Goal: Task Accomplishment & Management: Manage account settings

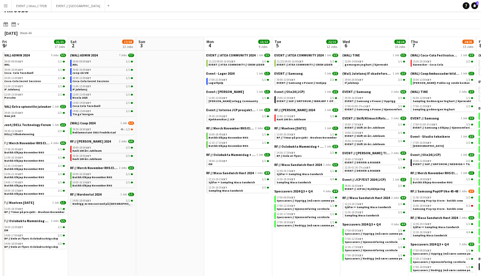
scroll to position [0, 196]
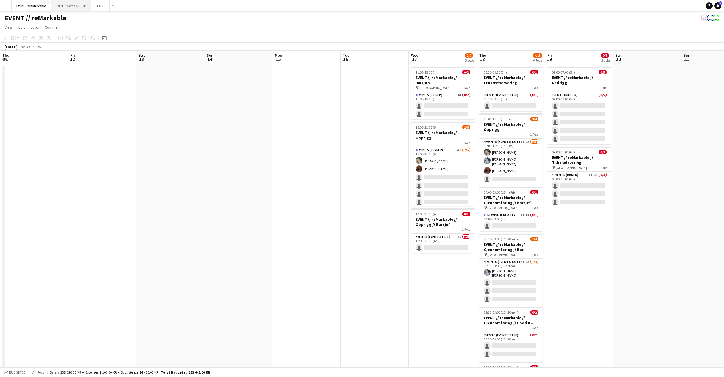
scroll to position [0, 201]
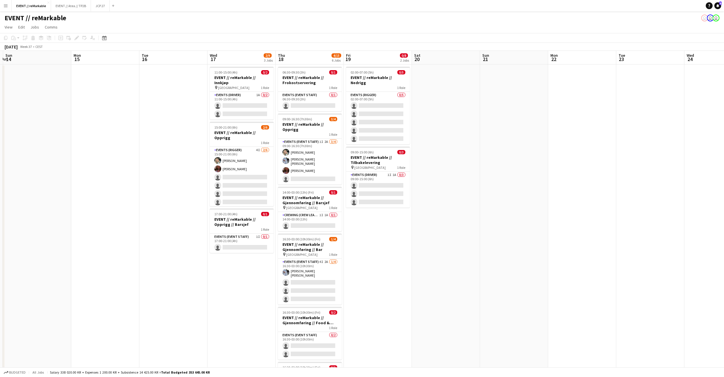
click at [4, 9] on button "Menu" at bounding box center [5, 5] width 11 height 11
click at [72, 27] on link "My Workforce" at bounding box center [86, 30] width 57 height 11
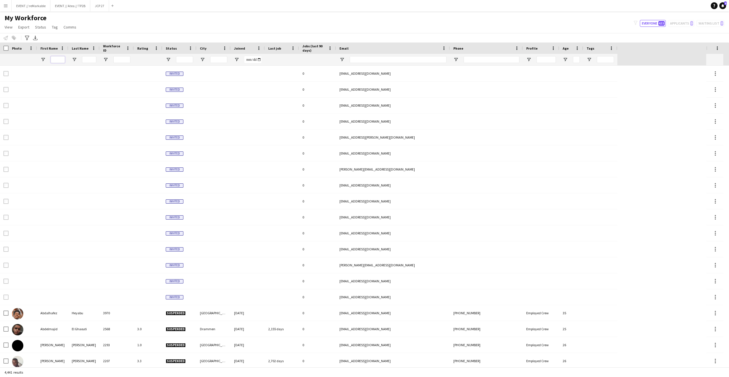
click at [59, 59] on input "First Name Filter Input" at bounding box center [58, 59] width 14 height 7
type input "*******"
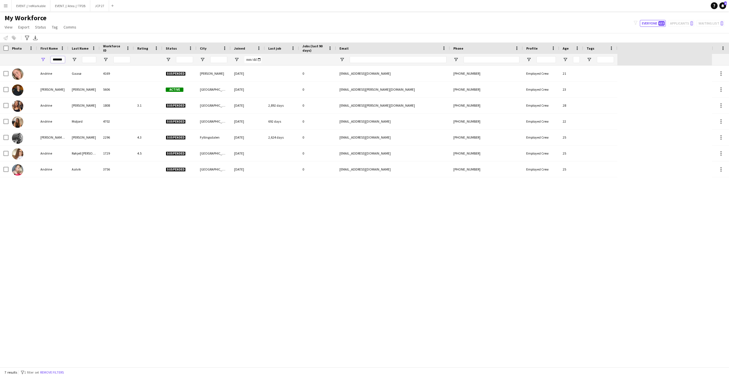
click at [58, 58] on input "*******" at bounding box center [58, 59] width 14 height 7
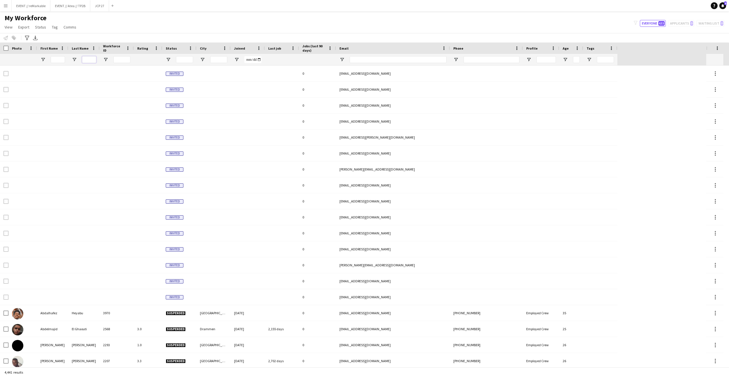
click at [87, 57] on input "Last Name Filter Input" at bounding box center [89, 59] width 14 height 7
type input "*******"
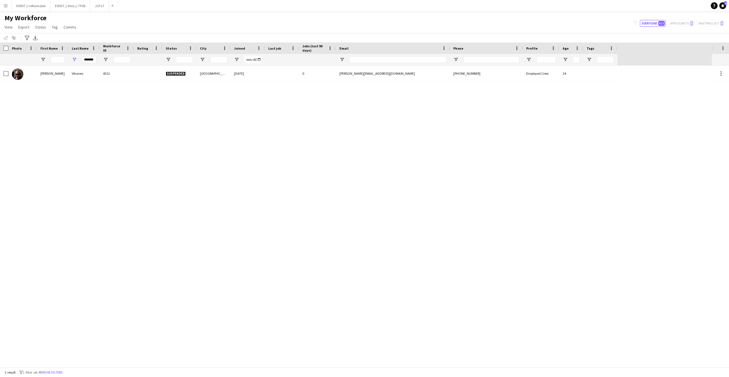
drag, startPoint x: 91, startPoint y: 73, endPoint x: 102, endPoint y: 152, distance: 79.7
click at [103, 152] on div "[PERSON_NAME] 4312 Suspended [GEOGRAPHIC_DATA] [DATE] 0 [PERSON_NAME][EMAIL_ADD…" at bounding box center [356, 216] width 712 height 301
click at [438, 39] on div "Notify workforce Add to tag Select at least one crew to tag him or her. Advance…" at bounding box center [364, 37] width 729 height 9
click at [21, 4] on button "EVENT // reMarkable Close" at bounding box center [31, 5] width 39 height 11
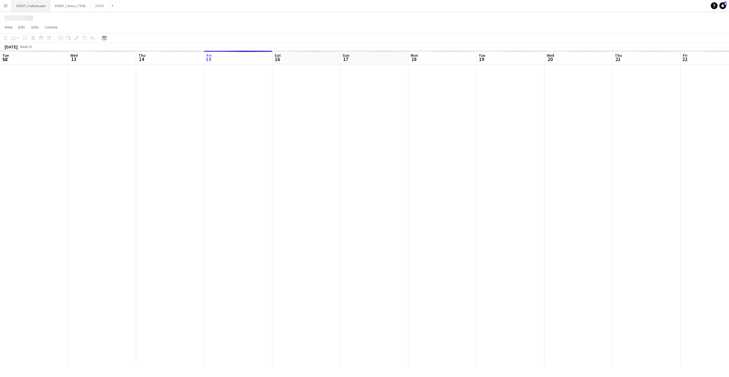
scroll to position [0, 136]
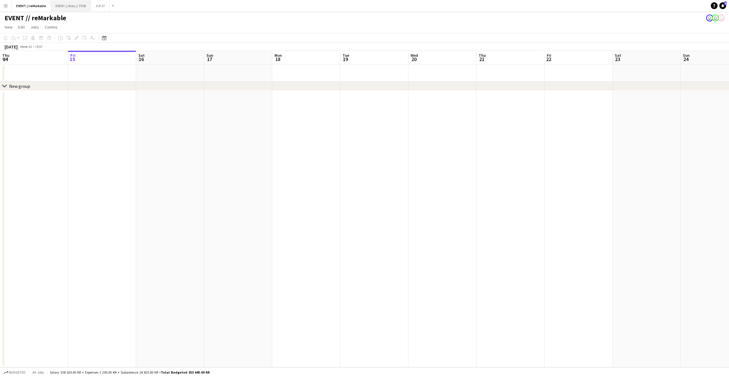
click at [81, 5] on button "EVENT // Atea // TP2B Close" at bounding box center [71, 5] width 40 height 11
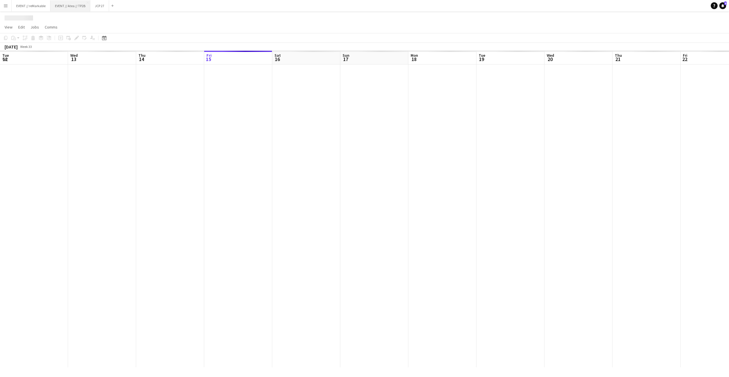
scroll to position [0, 136]
click at [98, 5] on button "JCP 27 Close" at bounding box center [101, 5] width 19 height 11
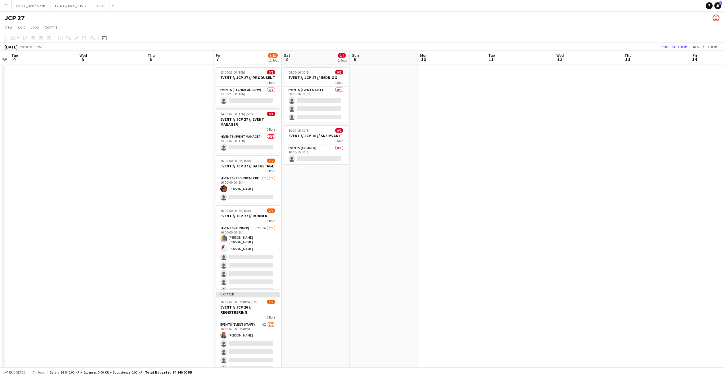
scroll to position [0, 164]
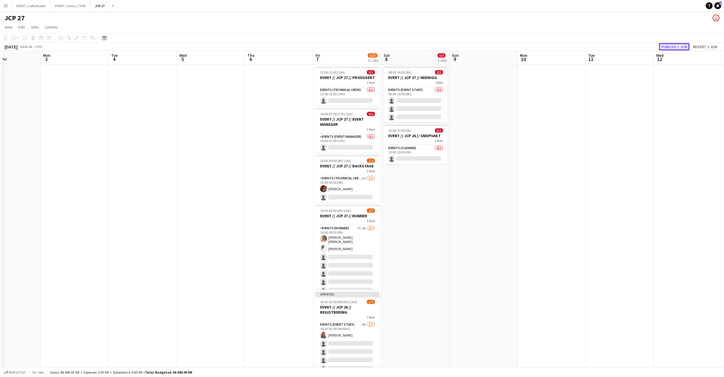
click at [671, 44] on button "Publish 1 job" at bounding box center [674, 46] width 30 height 7
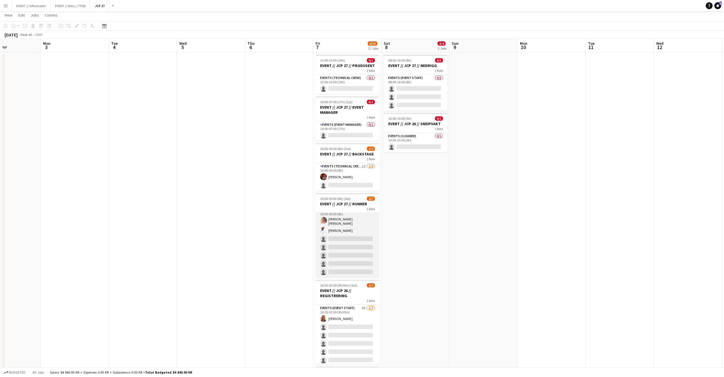
scroll to position [15, 0]
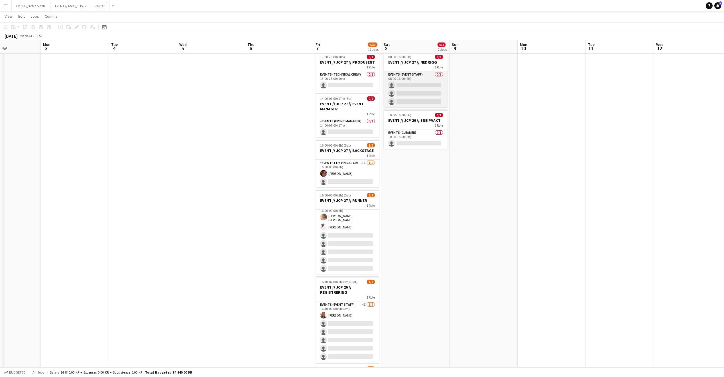
click at [430, 83] on app-card-role "Events (Event Staff) 0/3 08:00-16:00 (8h) single-neutral-actions single-neutral…" at bounding box center [415, 89] width 64 height 36
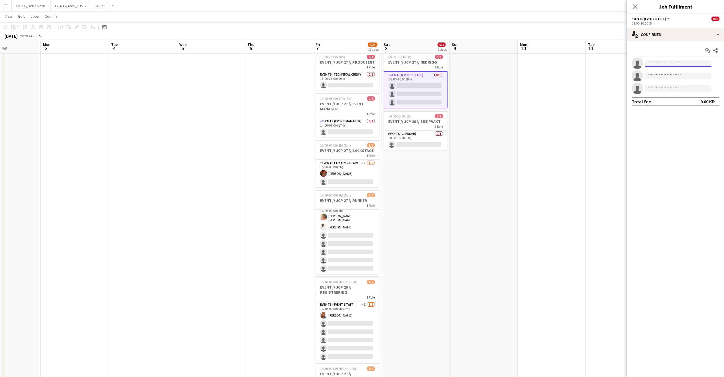
click at [673, 60] on input at bounding box center [678, 63] width 66 height 7
type input "*******"
click at [661, 62] on input "*******" at bounding box center [678, 63] width 66 height 7
click at [661, 63] on input "*******" at bounding box center [678, 63] width 66 height 7
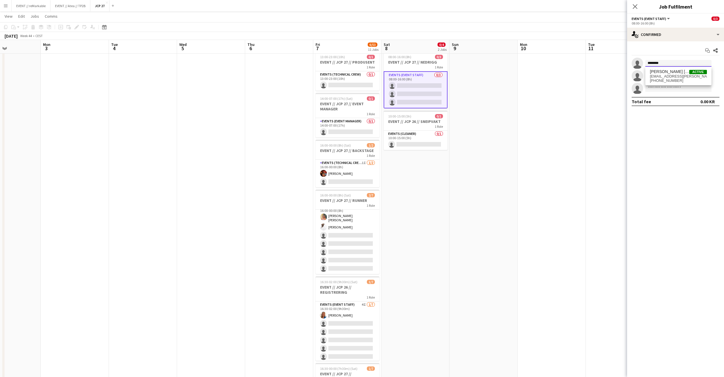
click at [661, 63] on input "*******" at bounding box center [678, 63] width 66 height 7
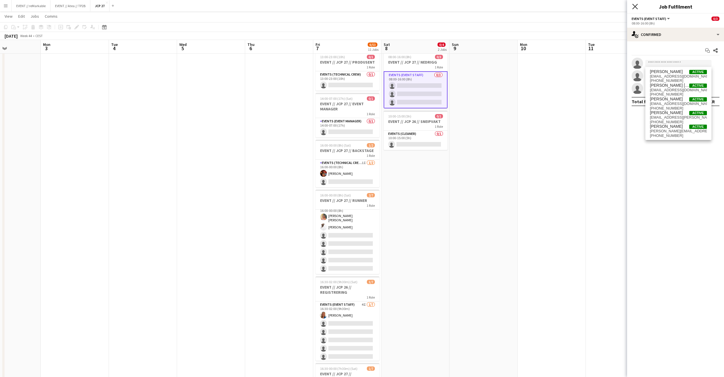
click at [637, 9] on icon at bounding box center [634, 6] width 5 height 5
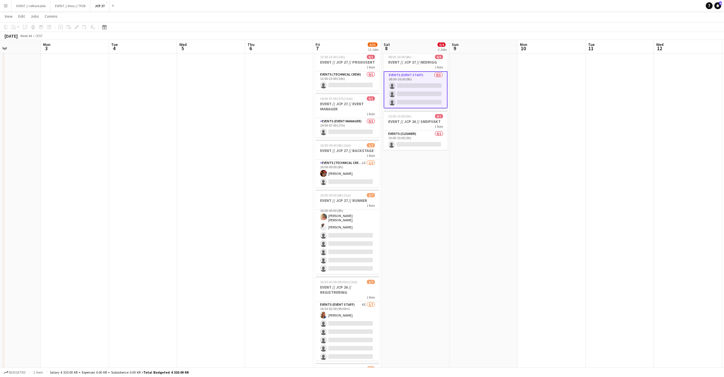
click at [420, 79] on app-card-role "Events (Event Staff) 0/3 08:00-16:00 (8h) single-neutral-actions single-neutral…" at bounding box center [415, 89] width 64 height 37
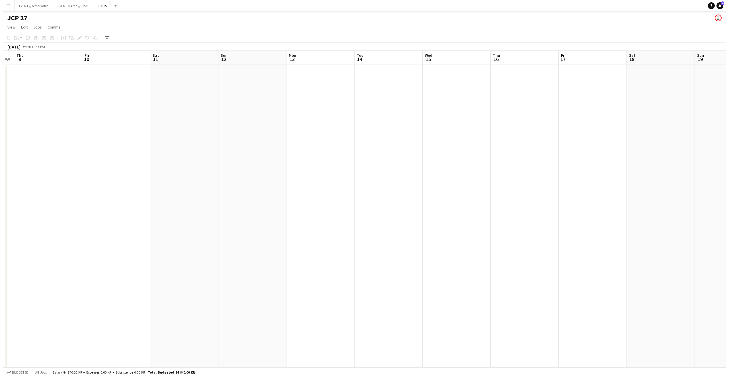
scroll to position [0, 117]
click at [9, 4] on button "Menu" at bounding box center [5, 5] width 11 height 11
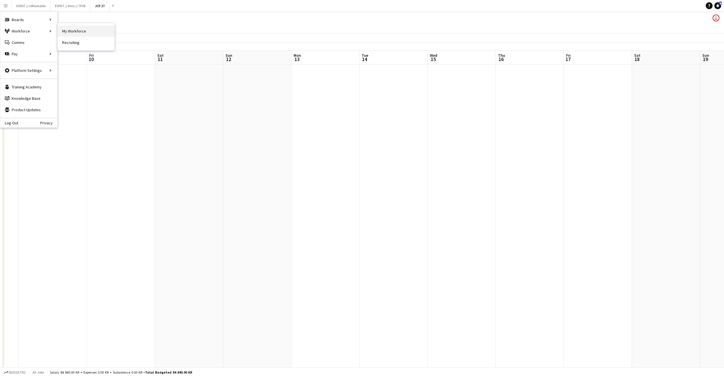
click at [78, 31] on link "My Workforce" at bounding box center [86, 30] width 57 height 11
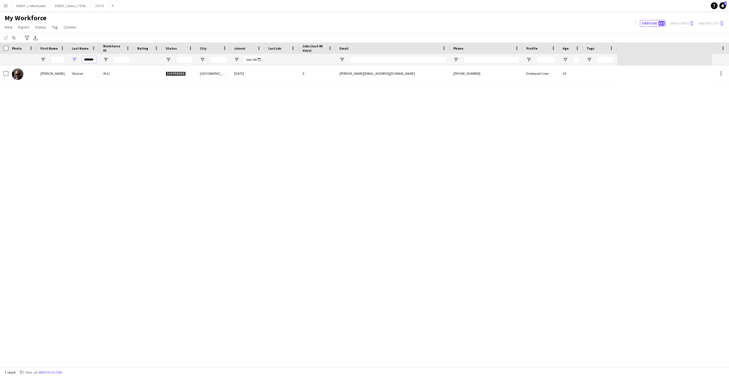
click at [89, 58] on input "*******" at bounding box center [89, 59] width 14 height 7
click at [89, 59] on input "*******" at bounding box center [89, 59] width 14 height 7
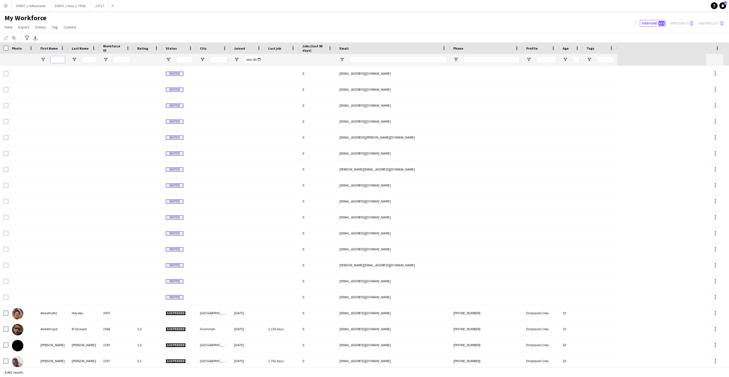
click at [57, 57] on input "First Name Filter Input" at bounding box center [58, 59] width 14 height 7
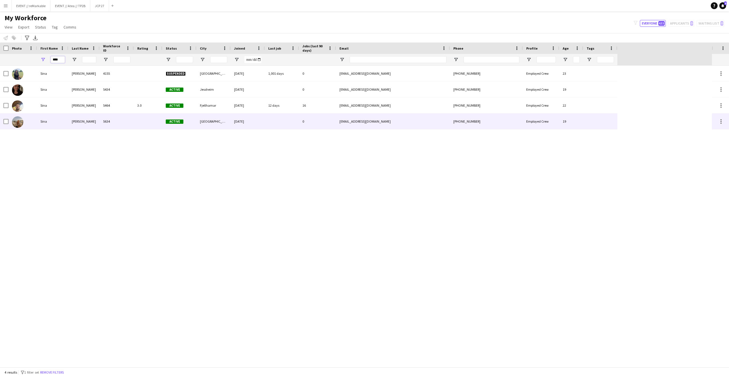
type input "****"
click at [60, 120] on div "Sina" at bounding box center [52, 121] width 31 height 16
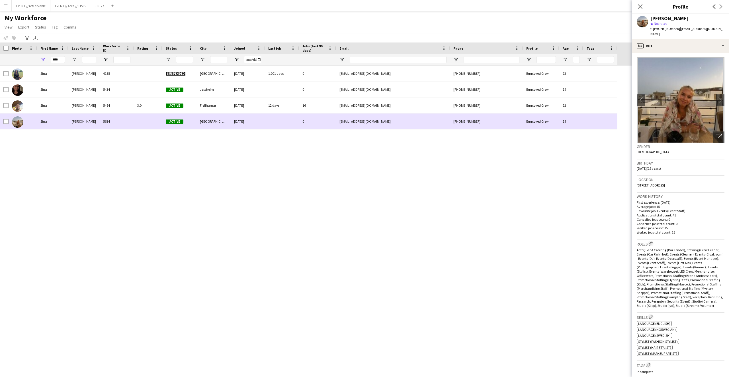
click at [304, 121] on div "0" at bounding box center [317, 121] width 37 height 16
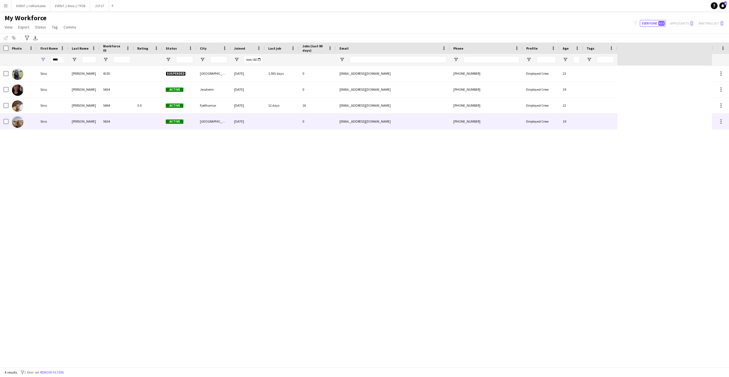
click at [304, 121] on div "0" at bounding box center [317, 121] width 37 height 16
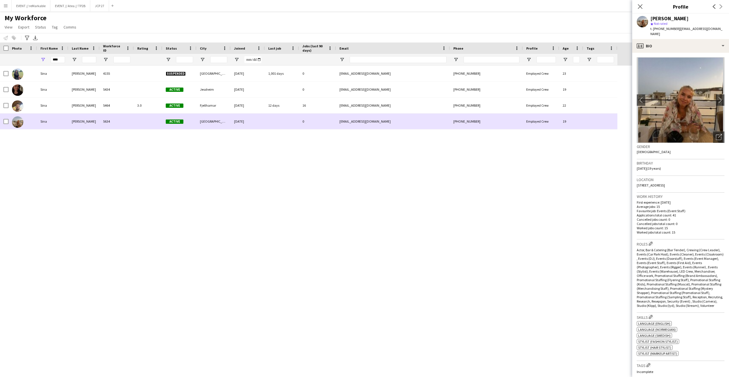
click at [23, 120] on img at bounding box center [17, 121] width 11 height 11
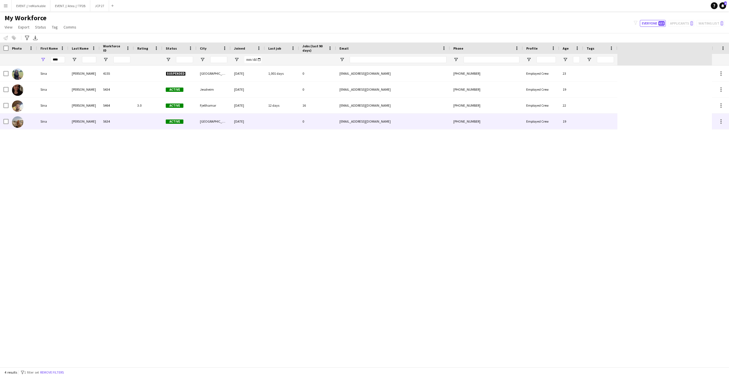
click at [46, 120] on div "Sina" at bounding box center [52, 121] width 31 height 16
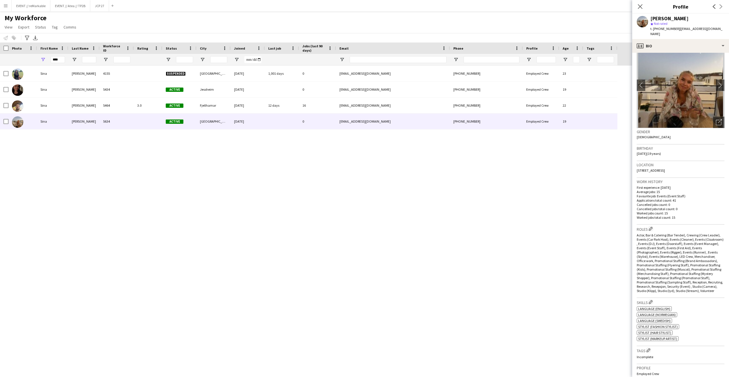
scroll to position [136, 0]
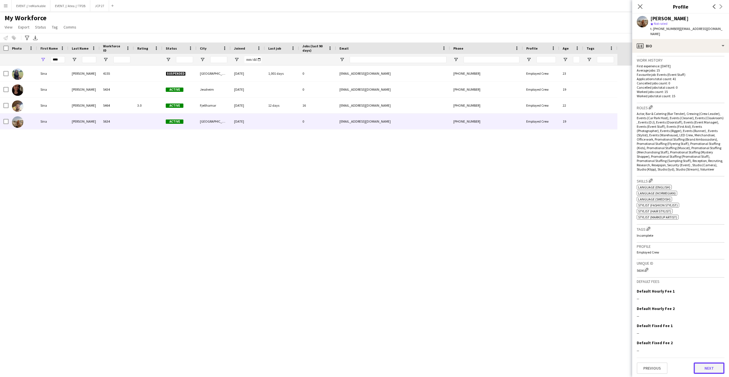
click at [698, 368] on button "Next" at bounding box center [709, 367] width 31 height 11
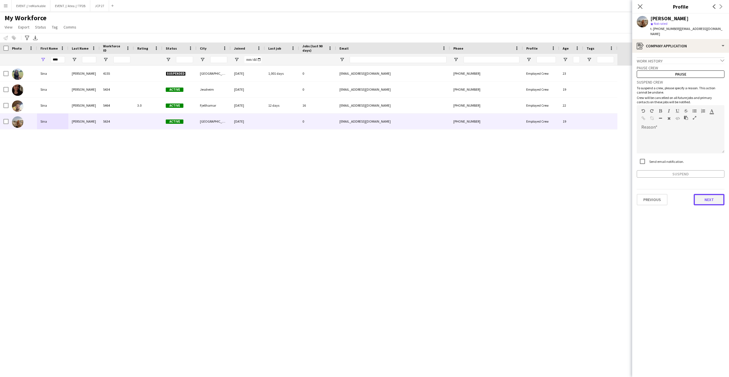
click at [707, 196] on button "Next" at bounding box center [709, 199] width 31 height 11
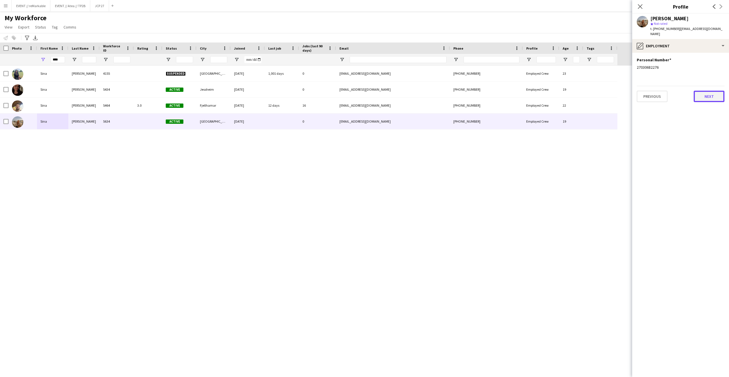
click at [712, 92] on button "Next" at bounding box center [709, 96] width 31 height 11
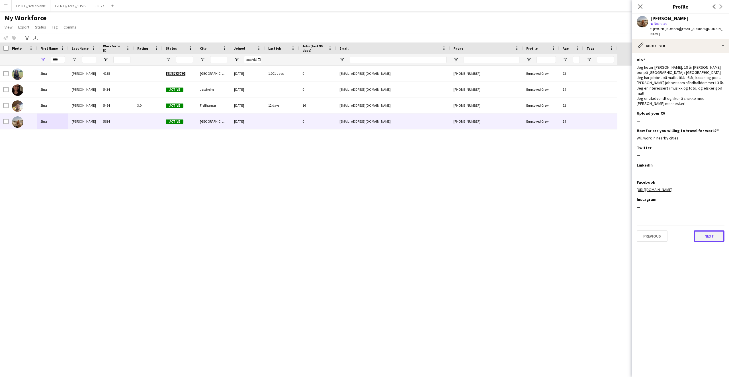
click at [716, 238] on button "Next" at bounding box center [709, 235] width 31 height 11
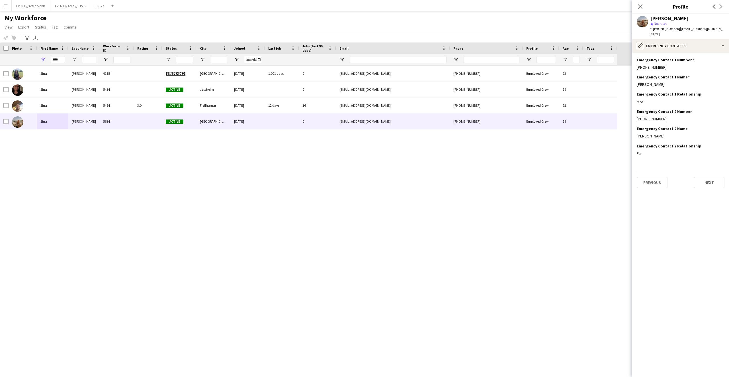
click at [710, 187] on app-section-data-types "Emergency Contact 1 Number Edit this field [PHONE_NUMBER] Emergency Contact 1 N…" at bounding box center [680, 215] width 97 height 324
click at [707, 179] on button "Next" at bounding box center [709, 182] width 31 height 11
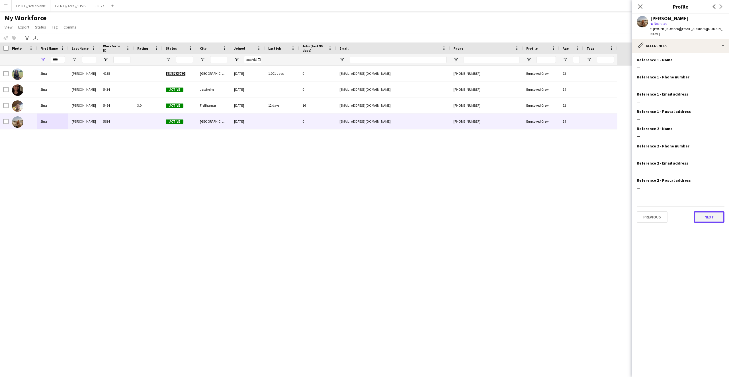
click at [706, 211] on button "Next" at bounding box center [709, 216] width 31 height 11
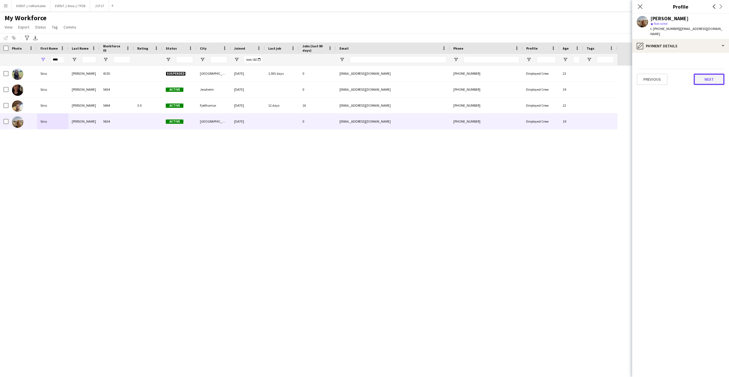
click at [699, 76] on button "Next" at bounding box center [709, 78] width 31 height 11
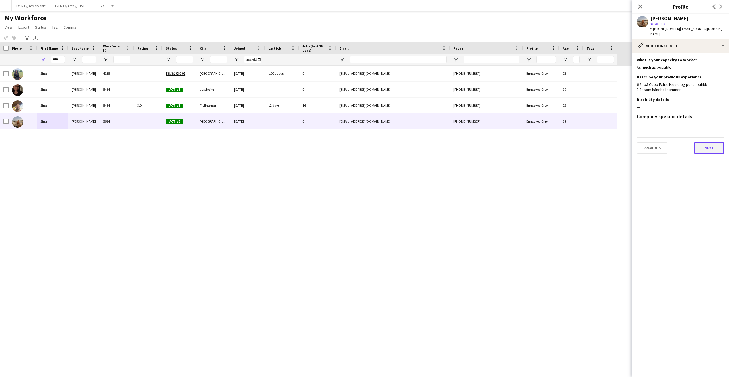
click at [707, 143] on button "Next" at bounding box center [709, 147] width 31 height 11
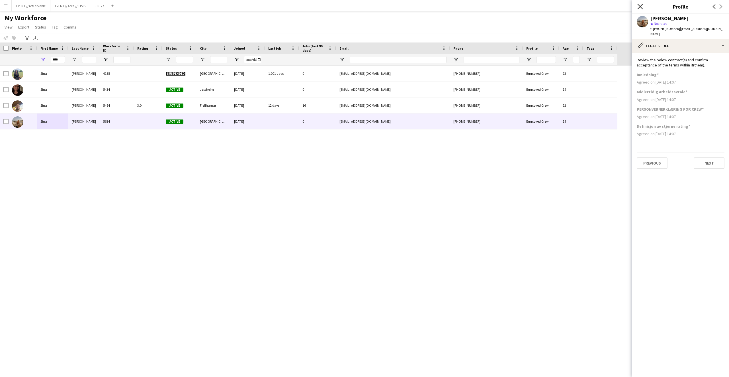
click at [641, 5] on icon "Close pop-in" at bounding box center [640, 6] width 5 height 5
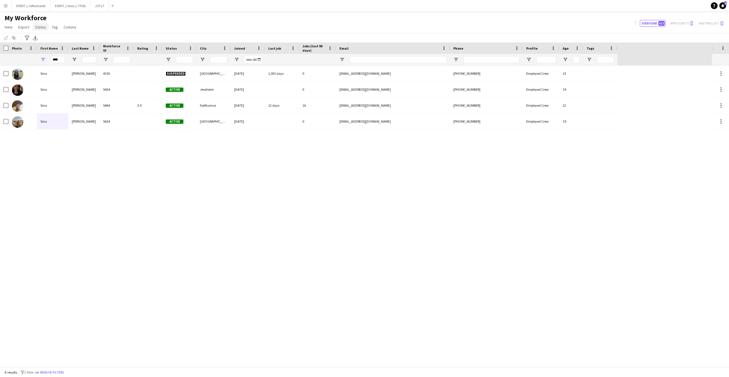
click at [39, 26] on span "Status" at bounding box center [40, 26] width 11 height 5
click at [99, 20] on div "My Workforce View Views Default view New view Update view Delete view Edit name…" at bounding box center [364, 23] width 729 height 19
click at [41, 23] on app-page-menu "View Views Default view New view Update view Delete view Edit name Customise vi…" at bounding box center [41, 27] width 82 height 11
click at [22, 27] on span "Export" at bounding box center [23, 26] width 11 height 5
click at [7, 6] on app-icon "Menu" at bounding box center [5, 5] width 5 height 5
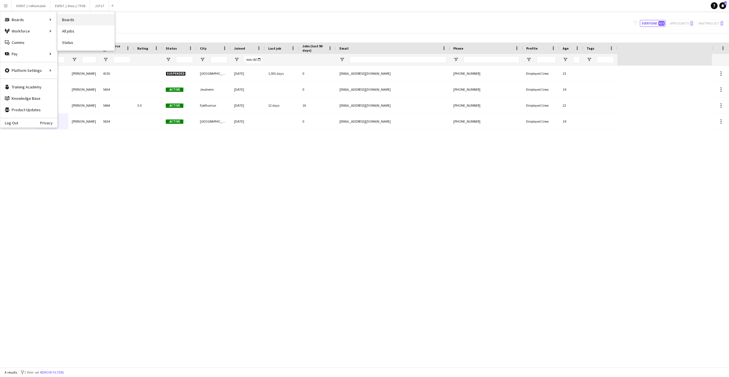
click at [78, 18] on link "Boards" at bounding box center [86, 19] width 57 height 11
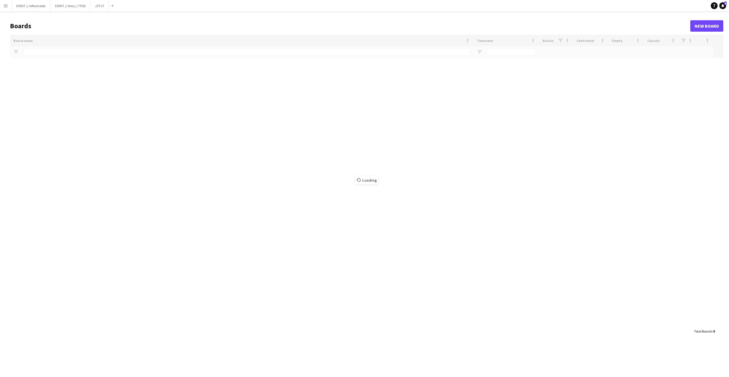
type input "**"
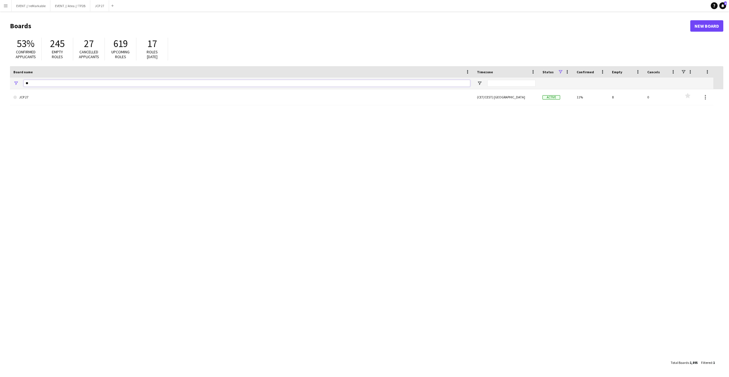
click at [42, 83] on input "**" at bounding box center [247, 83] width 447 height 7
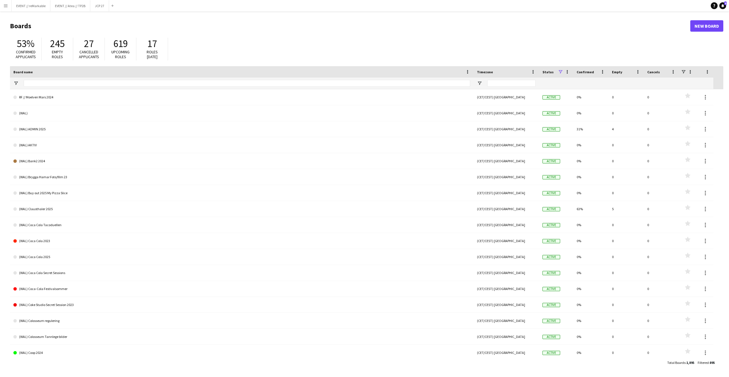
click at [5, 2] on button "Menu" at bounding box center [5, 5] width 11 height 11
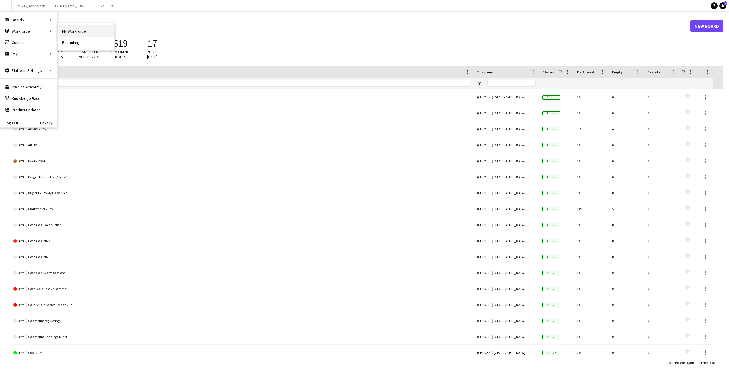
click at [83, 32] on link "My Workforce" at bounding box center [86, 30] width 57 height 11
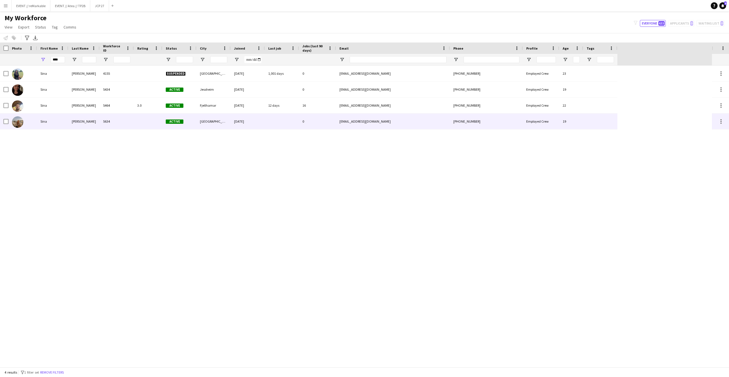
click at [10, 123] on div at bounding box center [23, 121] width 28 height 16
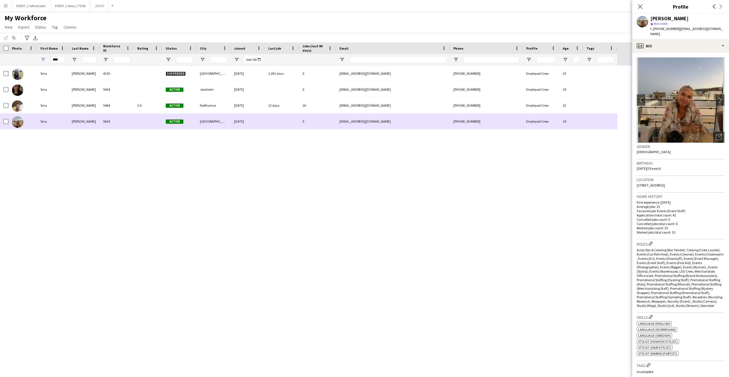
click at [9, 122] on div at bounding box center [23, 121] width 28 height 16
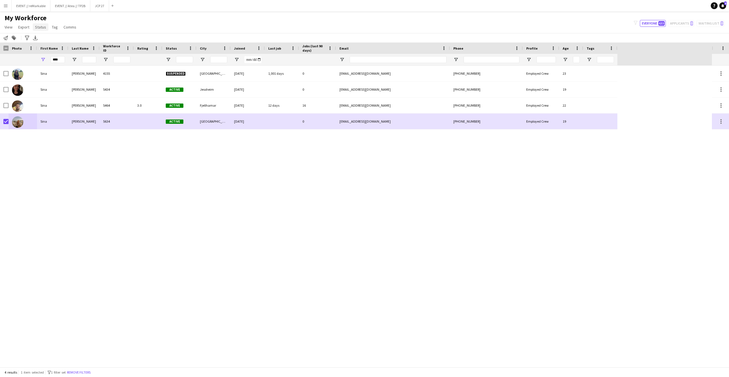
click at [41, 28] on span "Status" at bounding box center [40, 26] width 11 height 5
click at [40, 146] on div "[PERSON_NAME] 4155 Suspended [GEOGRAPHIC_DATA] [DATE] 1,001 days 0 [EMAIL_ADDRE…" at bounding box center [356, 216] width 712 height 301
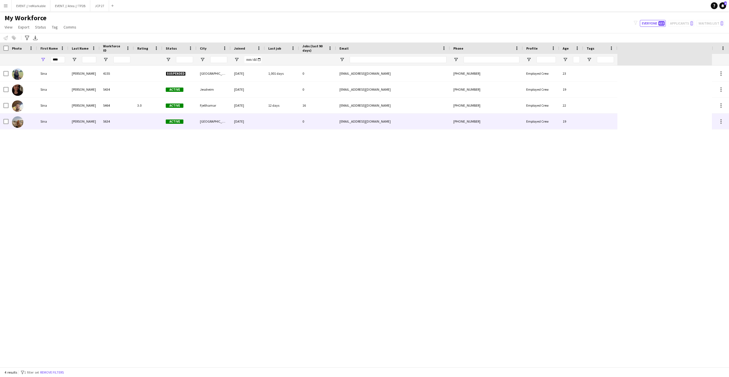
click at [723, 123] on div at bounding box center [720, 121] width 17 height 16
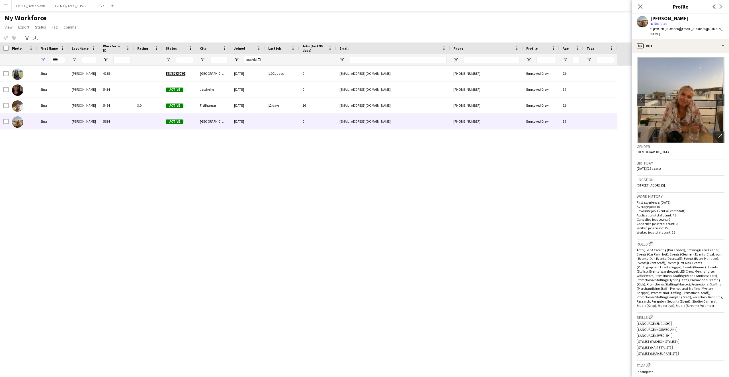
drag, startPoint x: 641, startPoint y: 6, endPoint x: 589, endPoint y: 233, distance: 232.8
click at [589, 233] on body "Menu Boards Boards Boards All jobs Status Workforce Workforce My Workforce Recr…" at bounding box center [364, 188] width 729 height 377
click at [716, 97] on app-icon "chevron-right" at bounding box center [720, 100] width 9 height 6
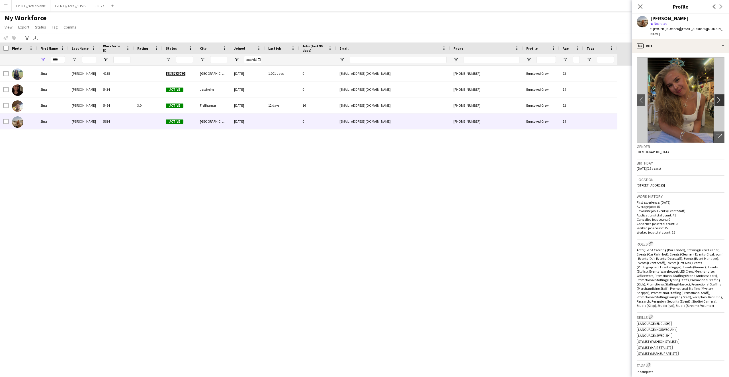
click at [716, 97] on app-icon "chevron-right" at bounding box center [720, 100] width 9 height 6
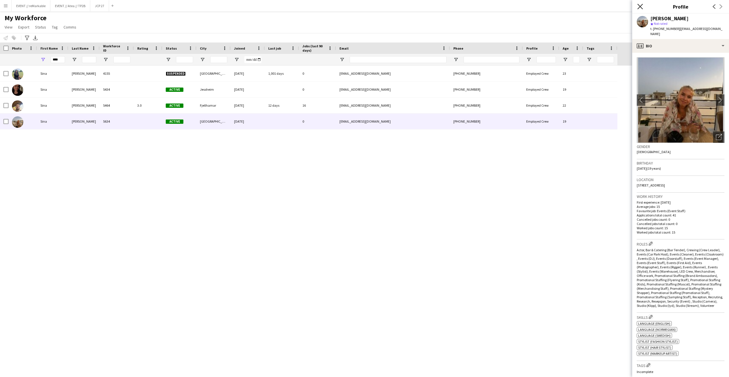
click at [640, 6] on icon at bounding box center [640, 6] width 5 height 5
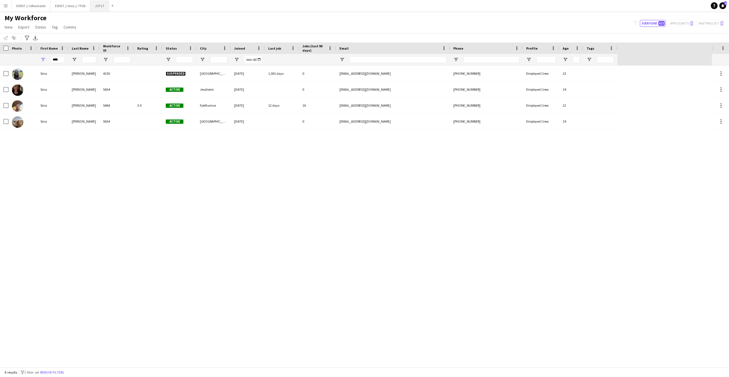
click at [98, 5] on button "JCP 27 Close" at bounding box center [99, 5] width 19 height 11
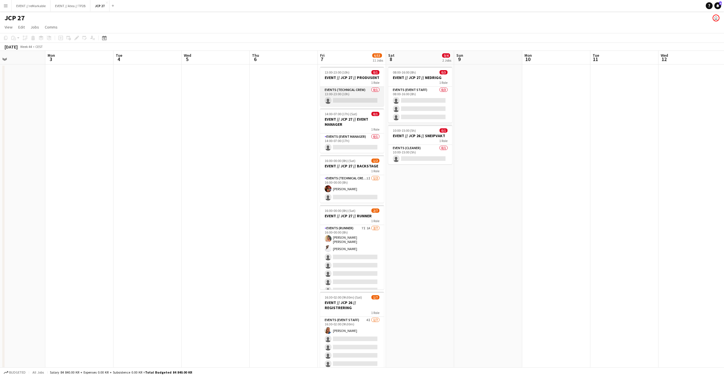
click at [349, 99] on app-card-role "Events (Technical Crew) 0/1 13:00-23:00 (10h) single-neutral-actions" at bounding box center [352, 96] width 64 height 19
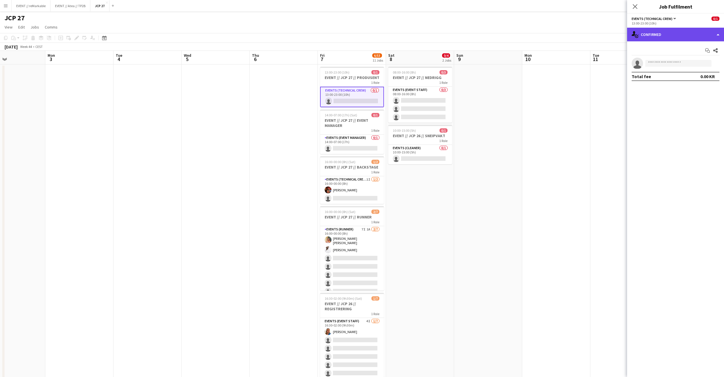
click at [650, 33] on div "single-neutral-actions-check-2 Confirmed" at bounding box center [675, 35] width 97 height 14
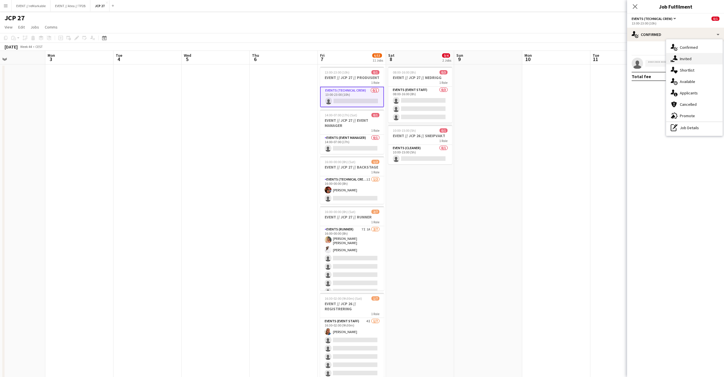
click at [689, 64] on div "single-neutral-actions-share-1 Invited" at bounding box center [694, 58] width 56 height 11
click at [659, 65] on input "text" at bounding box center [675, 64] width 88 height 14
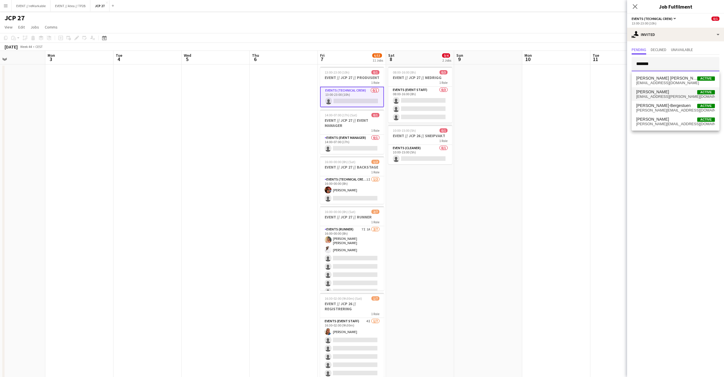
type input "*******"
click at [661, 95] on span "[EMAIL_ADDRESS][PERSON_NAME][DOMAIN_NAME]" at bounding box center [675, 96] width 79 height 5
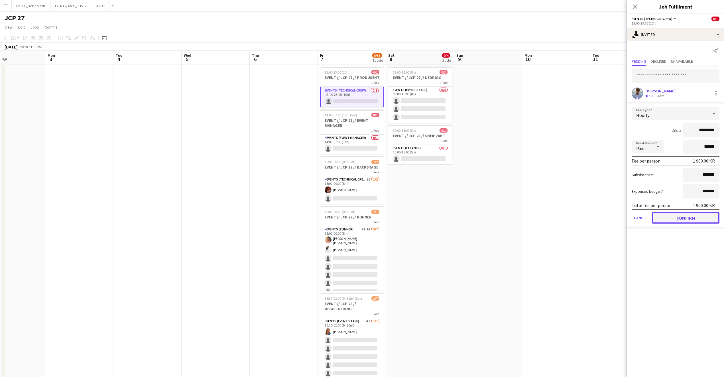
click at [670, 219] on button "Confirm" at bounding box center [685, 217] width 68 height 11
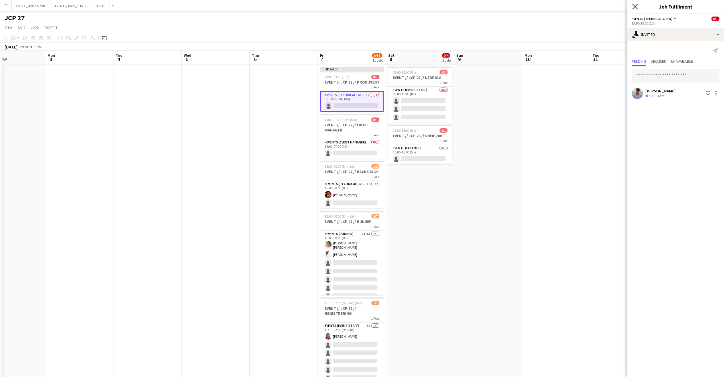
click at [635, 8] on icon at bounding box center [634, 6] width 5 height 5
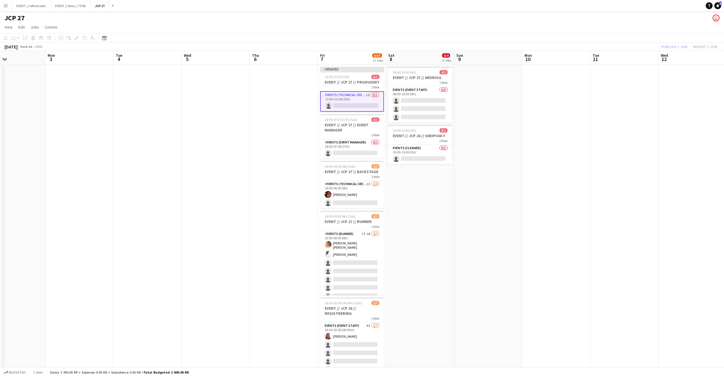
click at [681, 42] on app-toolbar "Copy Paste Paste Command V Paste with crew Command Shift V Paste linked Job [GE…" at bounding box center [362, 38] width 724 height 10
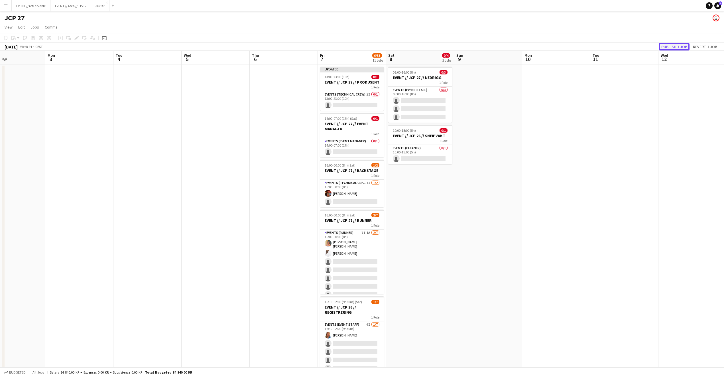
click at [681, 44] on button "Publish 1 job" at bounding box center [674, 46] width 30 height 7
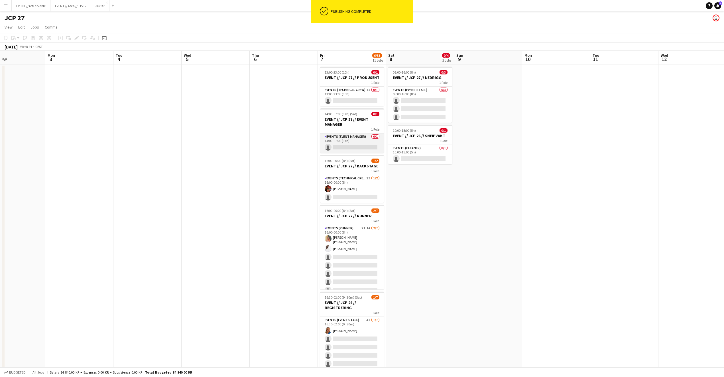
click at [342, 148] on app-card-role "Events (Event Manager) 0/1 14:00-07:00 (17h) single-neutral-actions" at bounding box center [352, 142] width 64 height 19
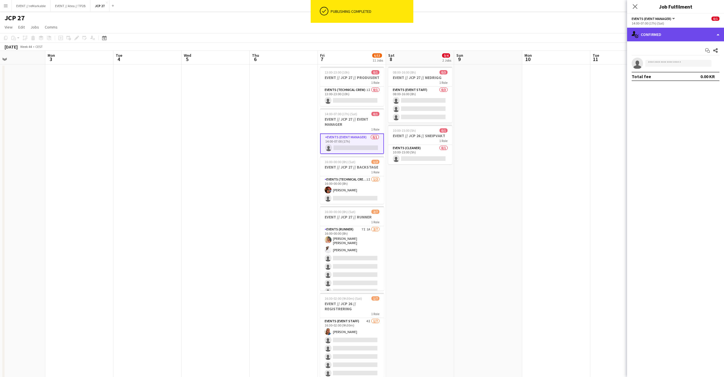
click at [649, 37] on div "single-neutral-actions-check-2 Confirmed" at bounding box center [675, 35] width 97 height 14
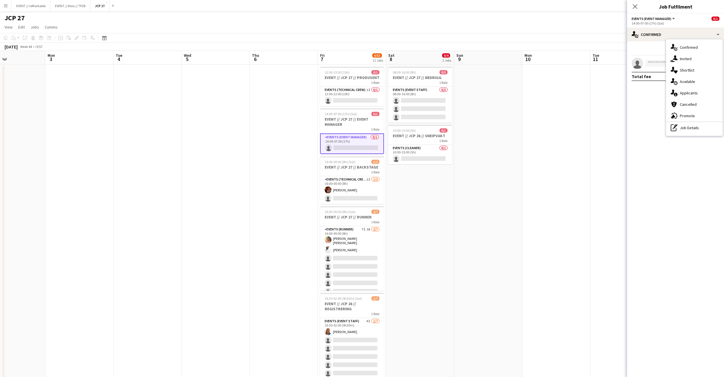
click at [679, 58] on div "single-neutral-actions-share-1 Invited" at bounding box center [694, 58] width 56 height 11
click at [649, 61] on input "text" at bounding box center [675, 64] width 88 height 14
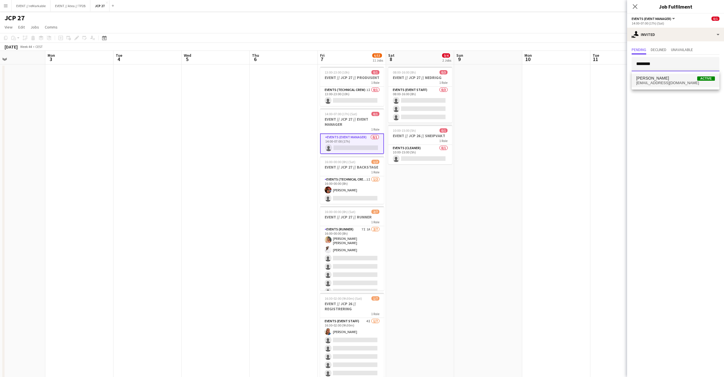
type input "*******"
click at [662, 79] on span "[PERSON_NAME]" at bounding box center [652, 78] width 33 height 5
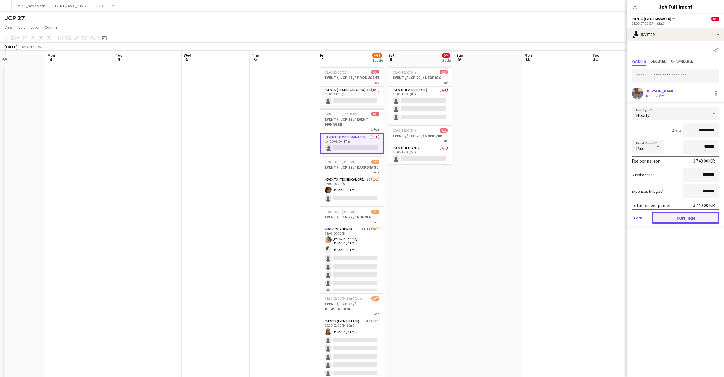
click at [671, 220] on button "Confirm" at bounding box center [685, 217] width 68 height 11
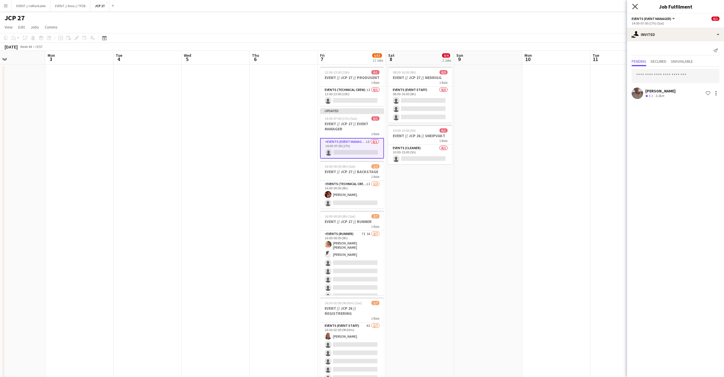
click at [636, 4] on icon "Close pop-in" at bounding box center [634, 6] width 5 height 5
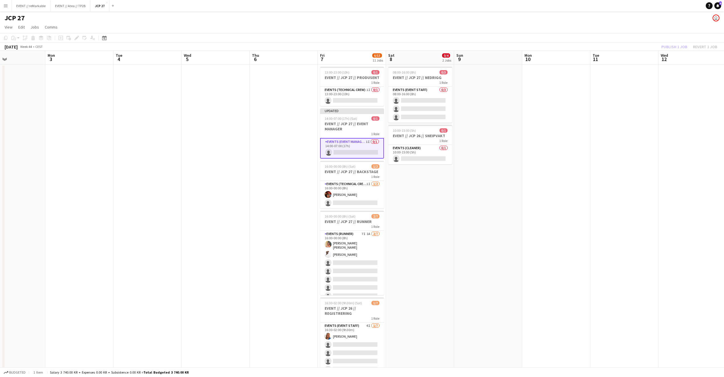
click at [670, 13] on div "JCP 27 user" at bounding box center [362, 16] width 724 height 11
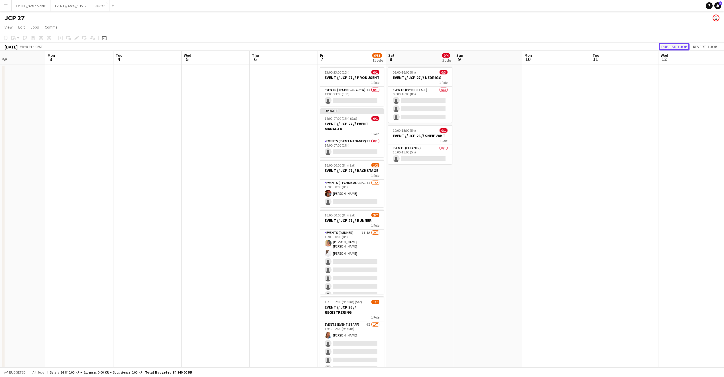
click at [670, 46] on button "Publish 1 job" at bounding box center [674, 46] width 30 height 7
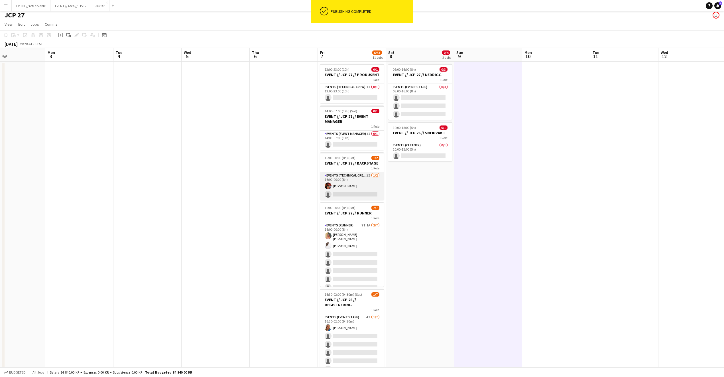
scroll to position [3, 0]
click at [342, 118] on h3 "EVENT // JCP 27 // EVENT MANAGER" at bounding box center [352, 118] width 64 height 10
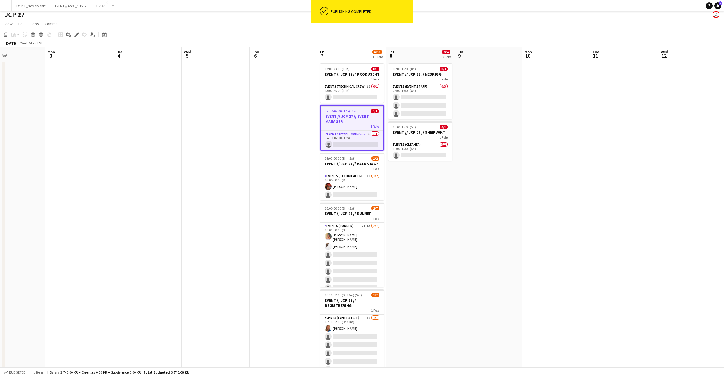
click at [342, 118] on h3 "EVENT // JCP 27 // EVENT MANAGER" at bounding box center [351, 119] width 63 height 10
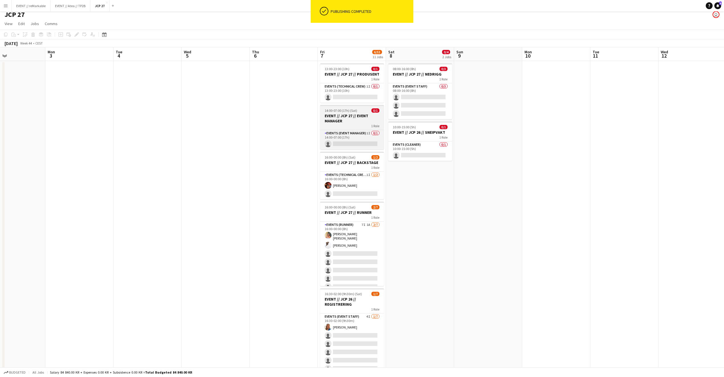
click at [342, 118] on h3 "EVENT // JCP 27 // EVENT MANAGER" at bounding box center [352, 118] width 64 height 10
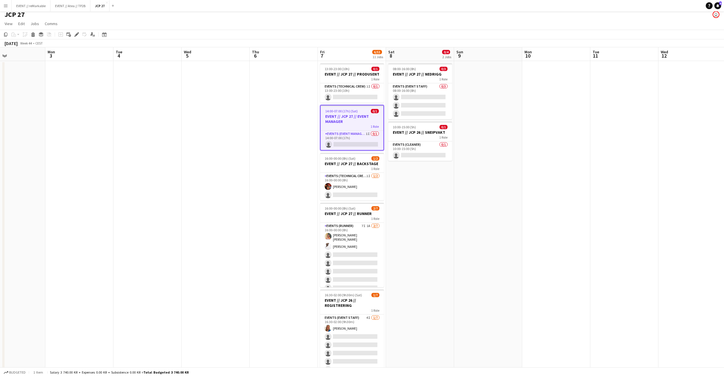
click at [359, 117] on h3 "EVENT // JCP 27 // EVENT MANAGER" at bounding box center [351, 119] width 63 height 10
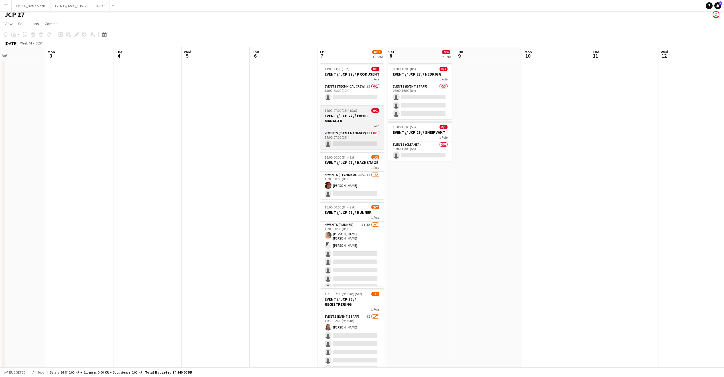
click at [359, 117] on h3 "EVENT // JCP 27 // EVENT MANAGER" at bounding box center [352, 118] width 64 height 10
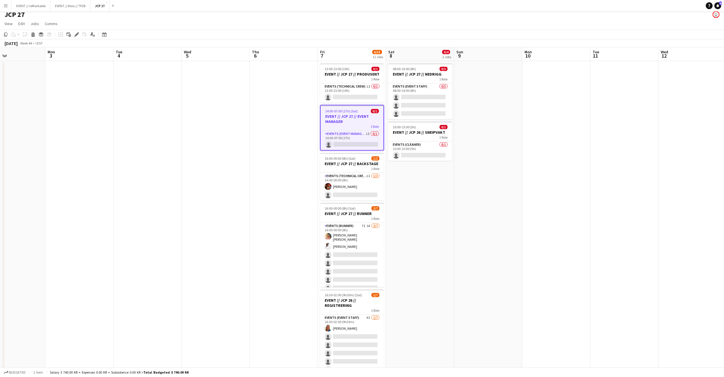
click at [349, 59] on app-board-header-date "Fri 7 6/53 11 Jobs" at bounding box center [352, 54] width 68 height 14
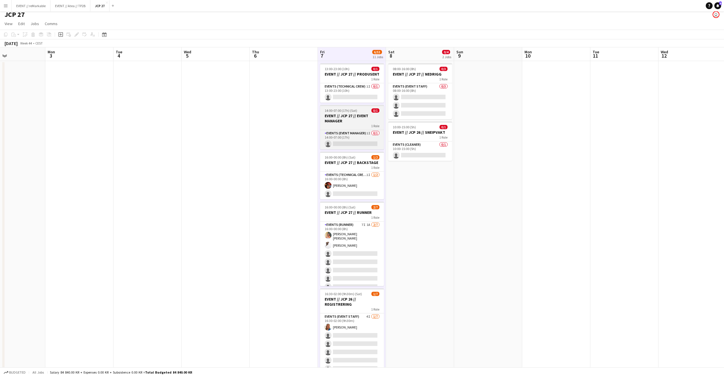
click at [361, 118] on h3 "EVENT // JCP 27 // EVENT MANAGER" at bounding box center [352, 118] width 64 height 10
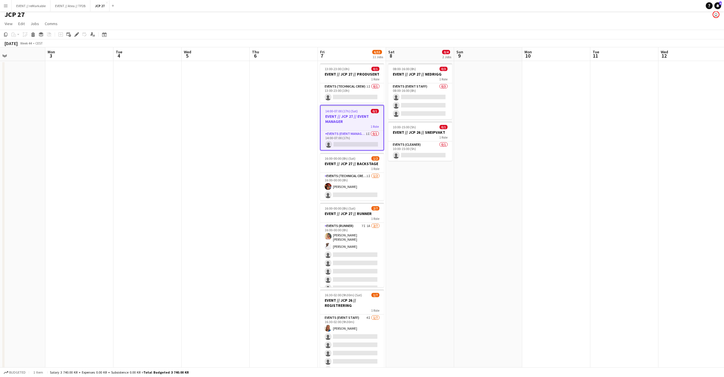
click at [361, 118] on h3 "EVENT // JCP 27 // EVENT MANAGER" at bounding box center [351, 119] width 63 height 10
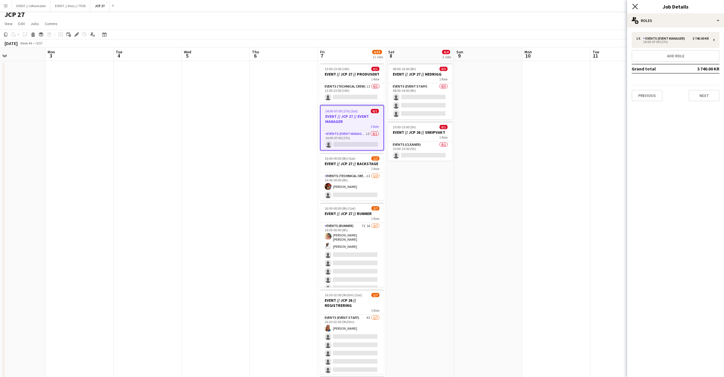
click at [635, 7] on icon at bounding box center [634, 6] width 5 height 5
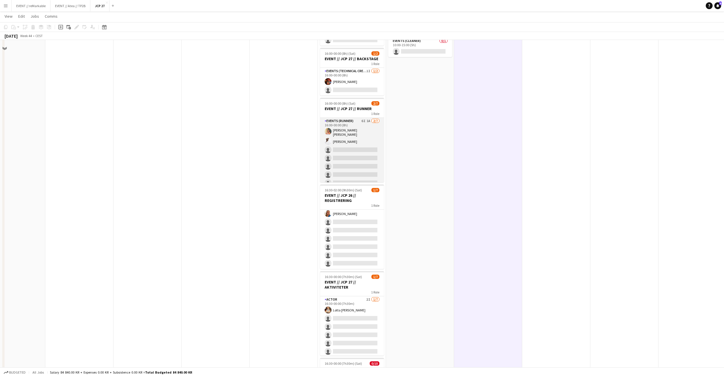
scroll to position [0, 0]
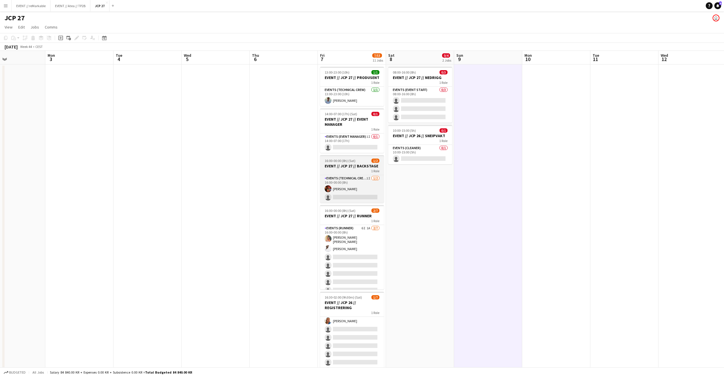
click at [353, 160] on span "16:00-00:00 (8h) (Sat)" at bounding box center [339, 160] width 31 height 4
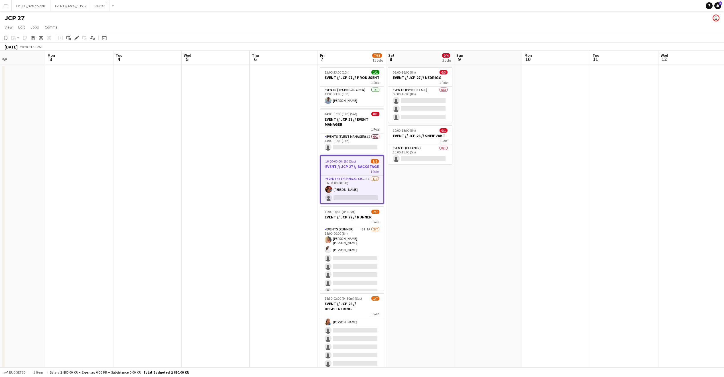
click at [353, 160] on span "16:00-00:00 (8h) (Sat)" at bounding box center [340, 161] width 31 height 4
click at [353, 160] on span "16:00-00:00 (8h) (Sat)" at bounding box center [339, 160] width 31 height 4
click at [353, 160] on span "16:00-00:00 (8h) (Sat)" at bounding box center [340, 161] width 31 height 4
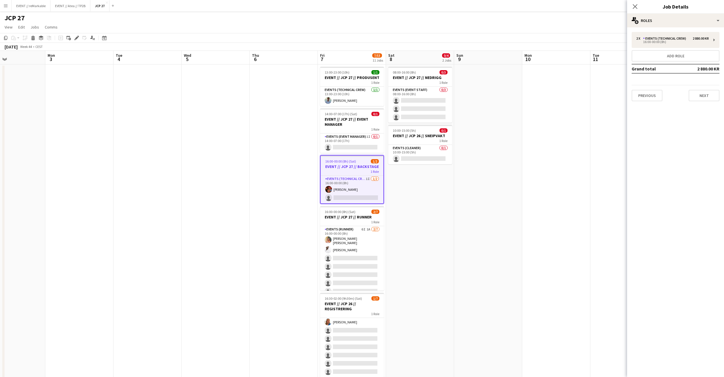
click at [693, 48] on div "2 x Events (Technical Crew) 2 880.00 KR 16:00-00:00 (8h) Add role Grand total 2…" at bounding box center [675, 66] width 97 height 69
click at [692, 38] on div "2 880.00 KR" at bounding box center [700, 38] width 16 height 4
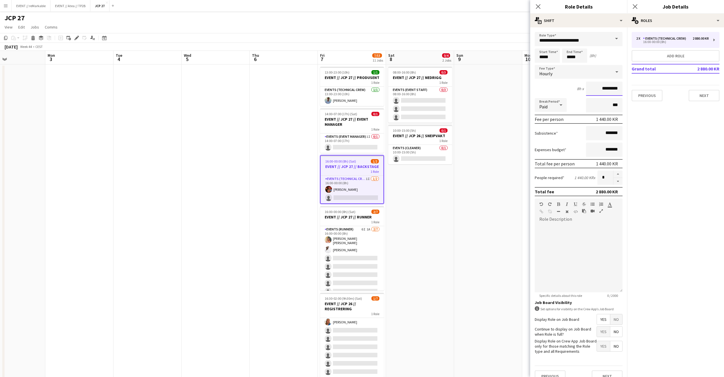
click at [592, 88] on input "*********" at bounding box center [604, 88] width 36 height 14
click at [536, 8] on icon at bounding box center [537, 6] width 5 height 5
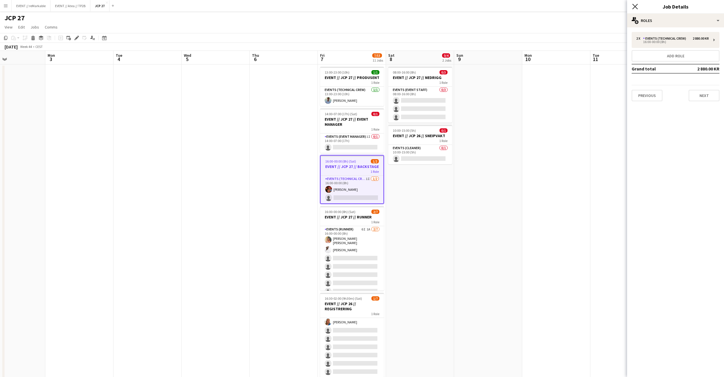
click at [636, 7] on icon at bounding box center [634, 6] width 5 height 5
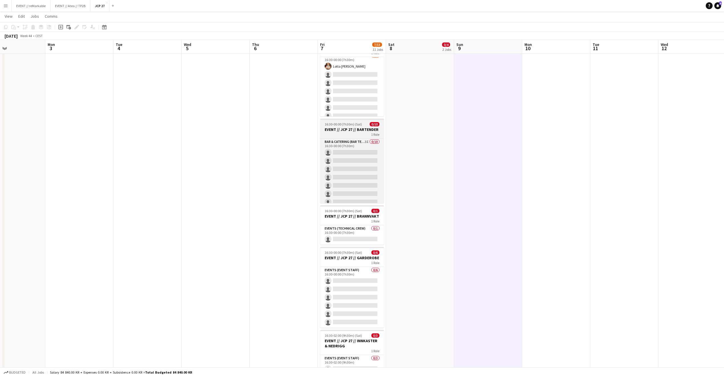
click at [348, 130] on h3 "EVENT // JCP 27 // BARTENDER" at bounding box center [352, 129] width 64 height 5
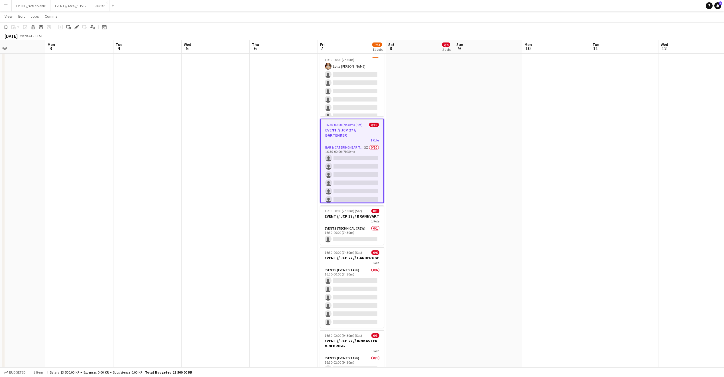
click at [348, 130] on h3 "EVENT // JCP 27 // BARTENDER" at bounding box center [351, 132] width 63 height 10
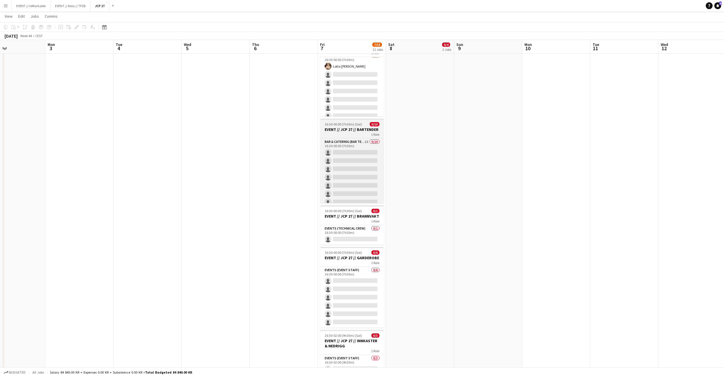
click at [348, 130] on h3 "EVENT // JCP 27 // BARTENDER" at bounding box center [352, 129] width 64 height 5
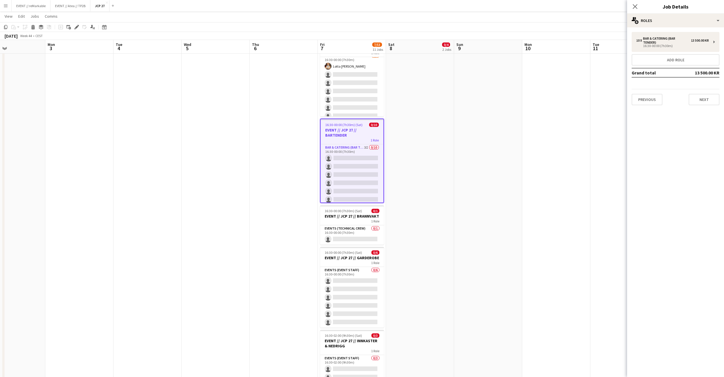
click at [345, 45] on app-board-header-date "Fri 7 7/53 11 Jobs" at bounding box center [352, 47] width 68 height 14
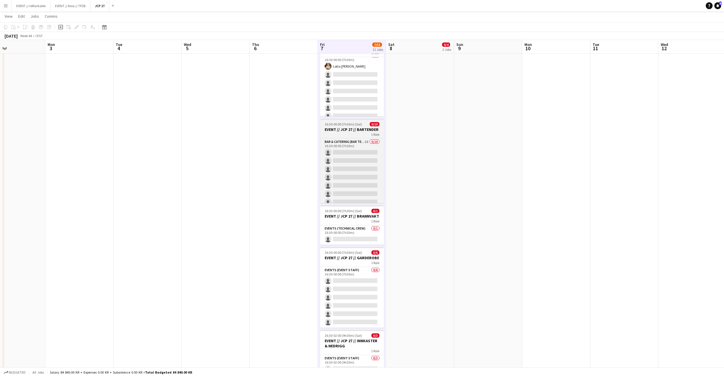
click at [362, 129] on h3 "EVENT // JCP 27 // BARTENDER" at bounding box center [352, 129] width 64 height 5
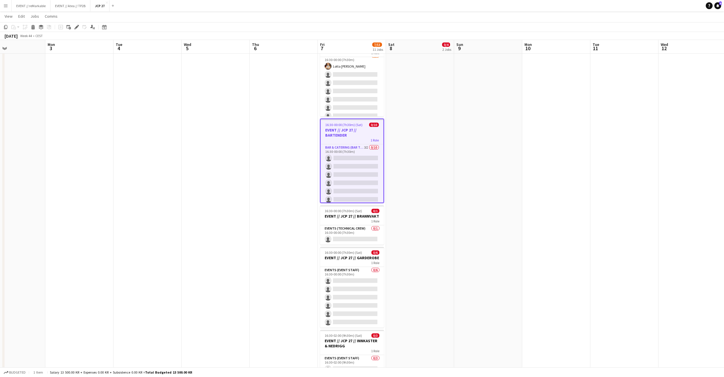
click at [349, 51] on app-board-header-date "Fri 7 7/53 11 Jobs" at bounding box center [352, 47] width 68 height 14
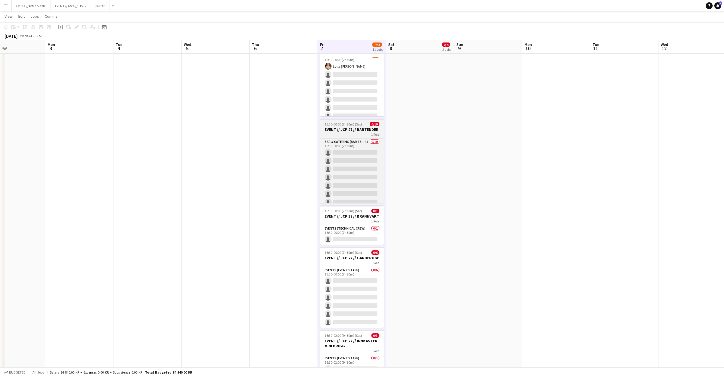
click at [356, 126] on span "16:30-00:00 (7h30m) (Sat)" at bounding box center [342, 124] width 37 height 4
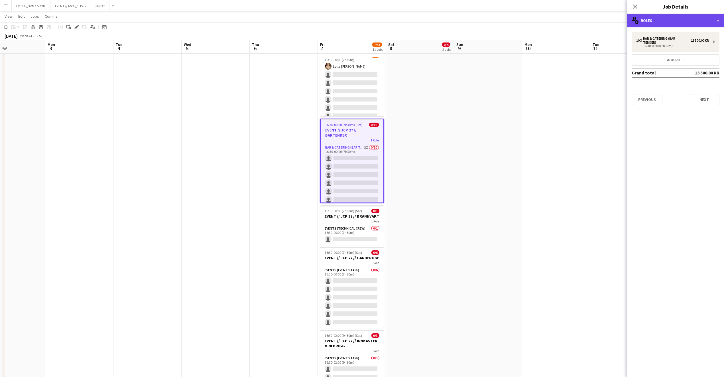
click at [651, 26] on div "multiple-users-add Roles" at bounding box center [675, 21] width 97 height 14
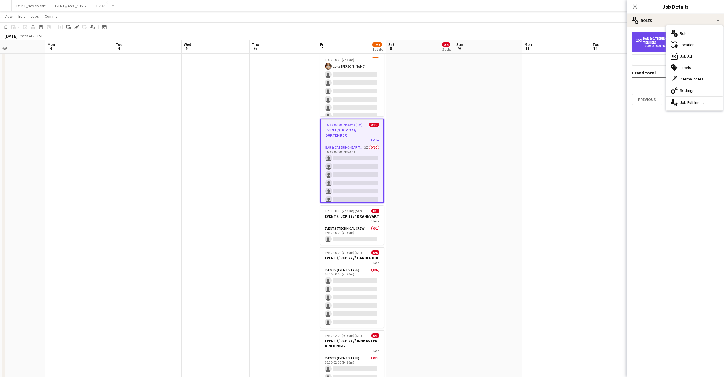
click at [649, 44] on div "16:30-00:00 (7h30m)" at bounding box center [672, 45] width 73 height 3
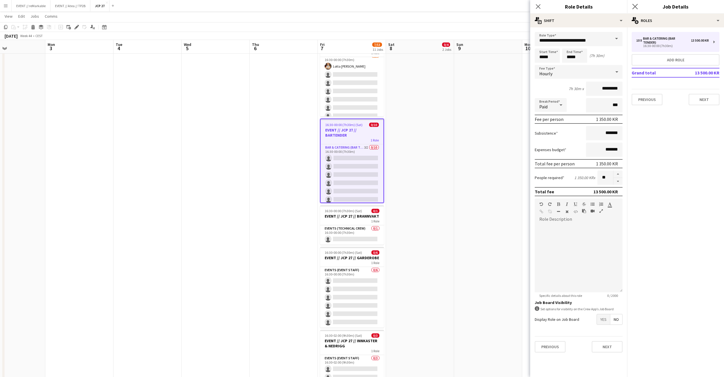
click at [635, 3] on app-icon "Close pop-in" at bounding box center [635, 7] width 8 height 8
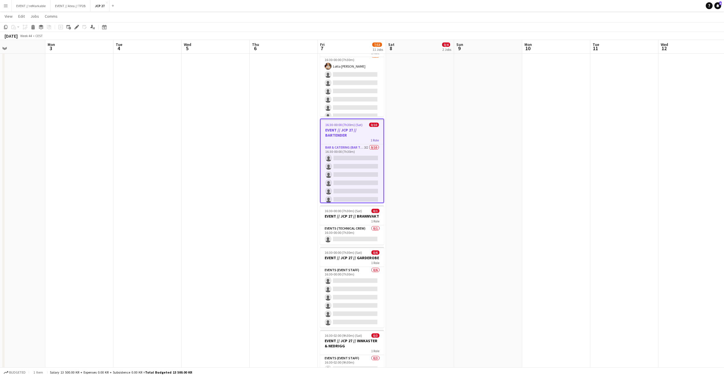
click at [357, 118] on app-date-cell "13:00-23:00 (10h) 1/1 EVENT // JCP 27 // PRODUSENT 1 Role Events (Technical Cre…" at bounding box center [352, 114] width 68 height 792
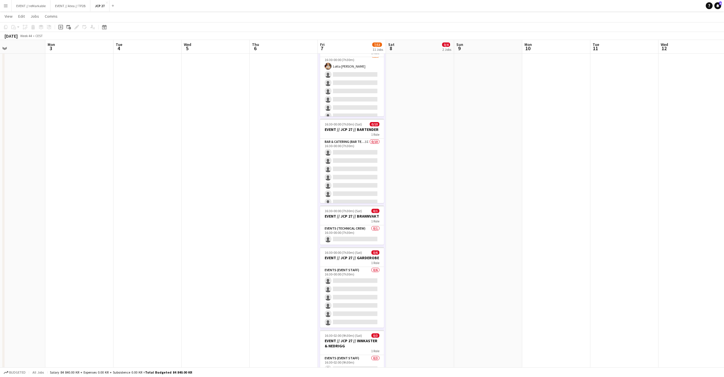
click at [357, 118] on app-date-cell "13:00-23:00 (10h) 1/1 EVENT // JCP 27 // PRODUSENT 1 Role Events (Technical Cre…" at bounding box center [352, 114] width 68 height 792
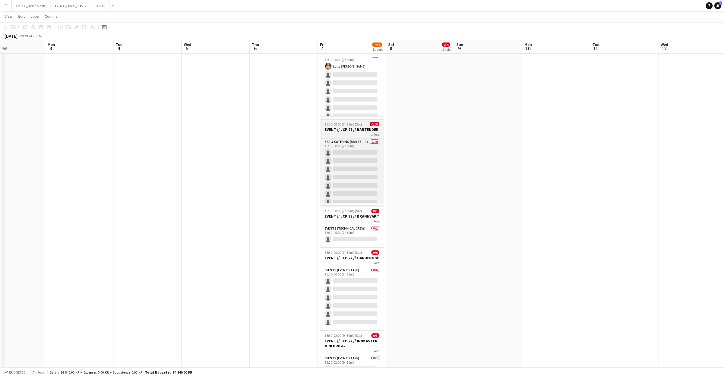
click at [357, 128] on h3 "EVENT // JCP 27 // BARTENDER" at bounding box center [352, 129] width 64 height 5
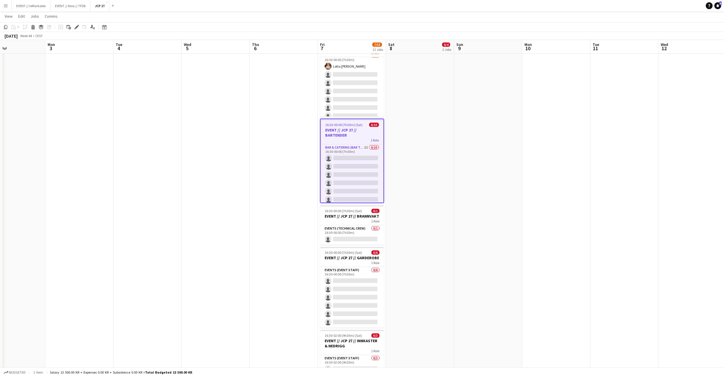
click at [357, 128] on h3 "EVENT // JCP 27 // BARTENDER" at bounding box center [351, 132] width 63 height 10
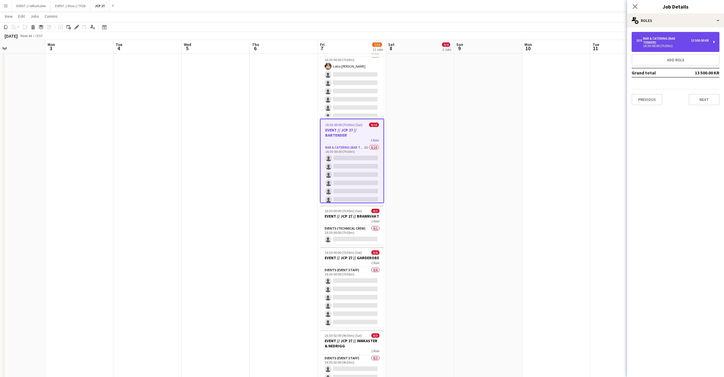
click at [673, 47] on div "10 x Bar & Catering (Bar Tender) 13 500.00 KR 16:30-00:00 (7h30m)" at bounding box center [675, 42] width 88 height 20
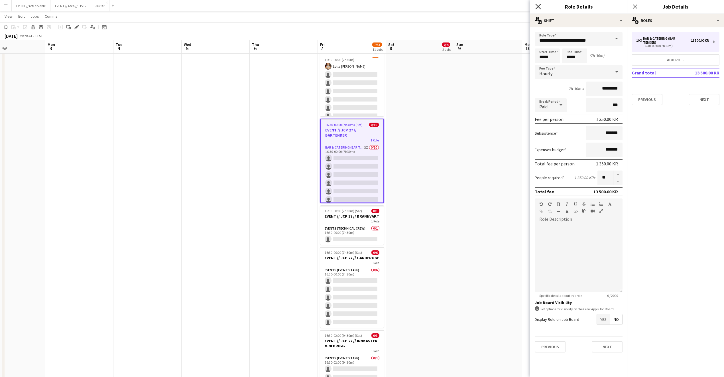
click at [539, 6] on icon at bounding box center [537, 6] width 5 height 5
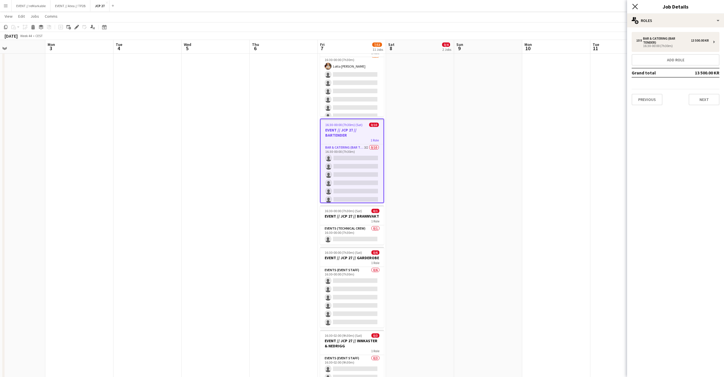
click at [636, 8] on icon at bounding box center [634, 6] width 5 height 5
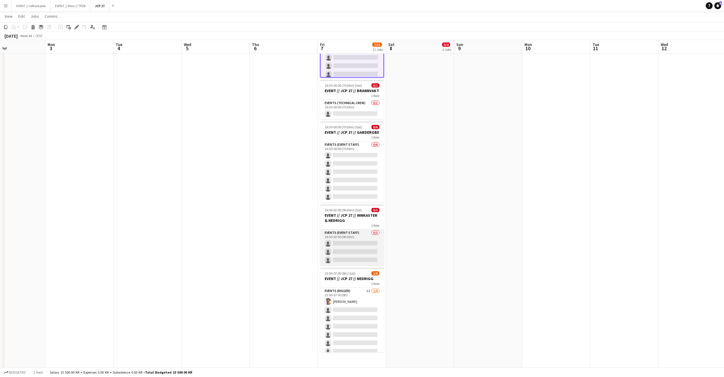
scroll to position [488, 0]
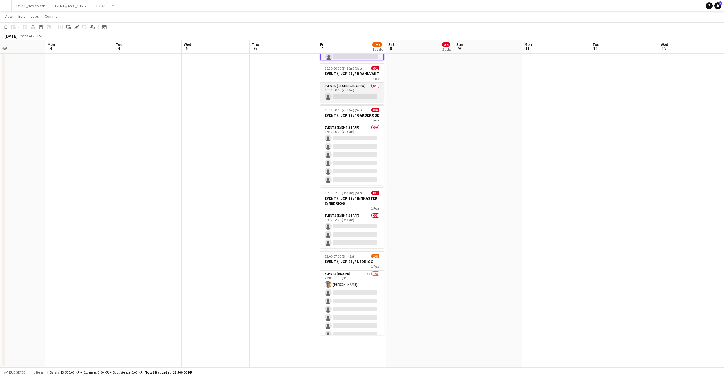
click at [342, 100] on app-card-role "Events (Technical Crew) 0/1 16:30-00:00 (7h30m) single-neutral-actions" at bounding box center [352, 92] width 64 height 19
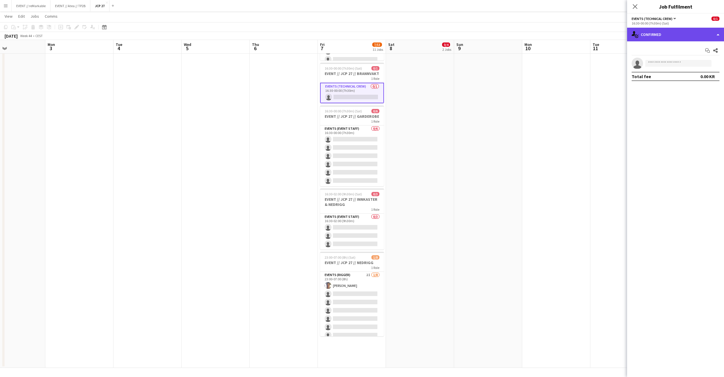
click at [652, 32] on div "single-neutral-actions-check-2 Confirmed" at bounding box center [675, 35] width 97 height 14
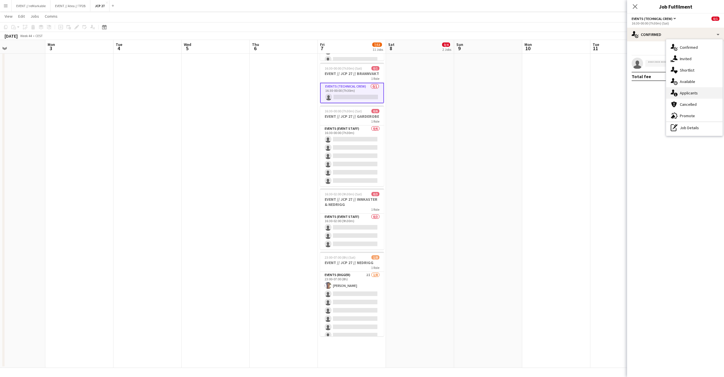
click at [694, 95] on div "single-neutral-actions-information Applicants" at bounding box center [694, 92] width 56 height 11
click at [684, 49] on span "Unavailable" at bounding box center [687, 50] width 22 height 4
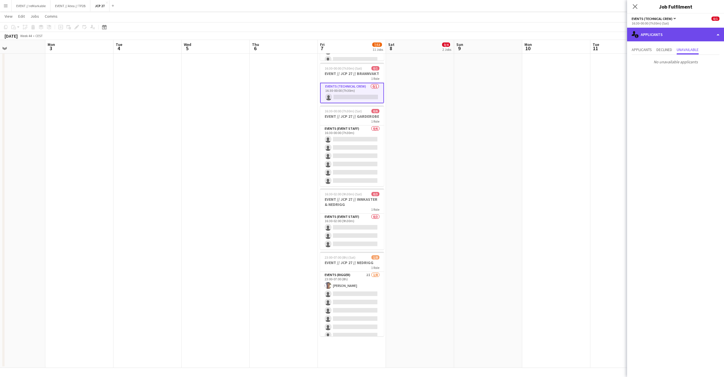
click at [670, 31] on div "single-neutral-actions-information Applicants" at bounding box center [675, 35] width 97 height 14
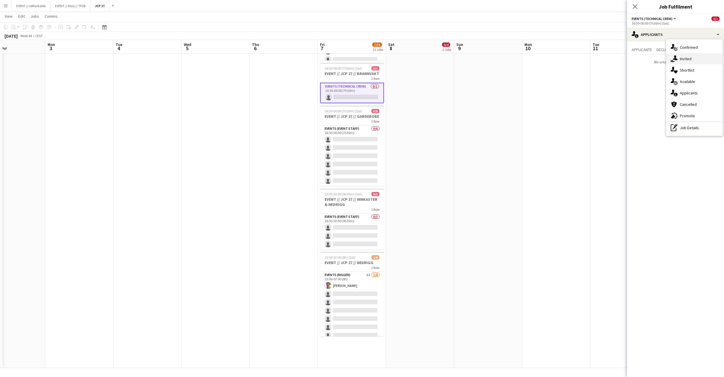
click at [687, 58] on div "single-neutral-actions-share-1 Invited" at bounding box center [694, 58] width 56 height 11
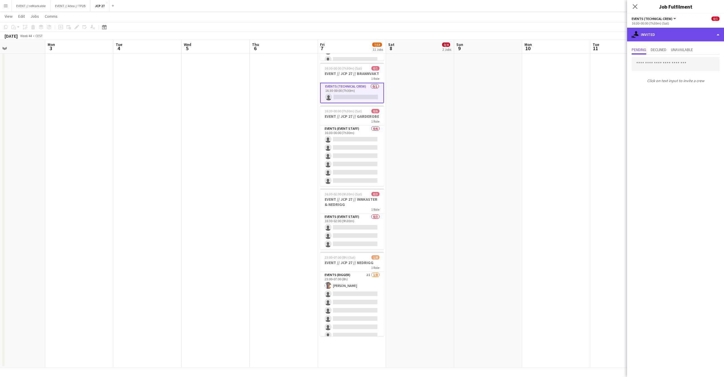
click at [662, 35] on div "single-neutral-actions-share-1 Invited" at bounding box center [675, 35] width 97 height 14
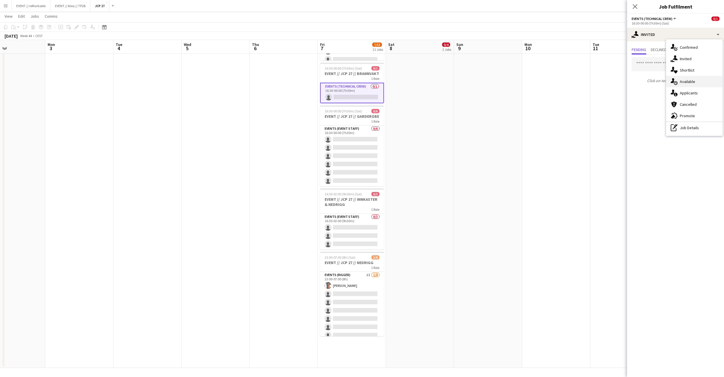
click at [703, 77] on div "single-neutral-actions-upload Available" at bounding box center [694, 81] width 56 height 11
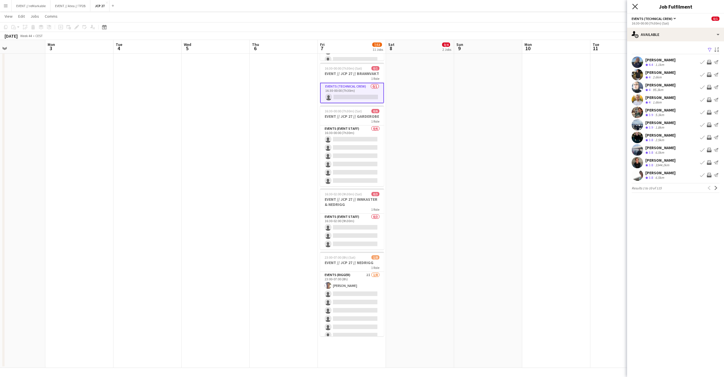
click at [632, 5] on icon "Close pop-in" at bounding box center [634, 6] width 5 height 5
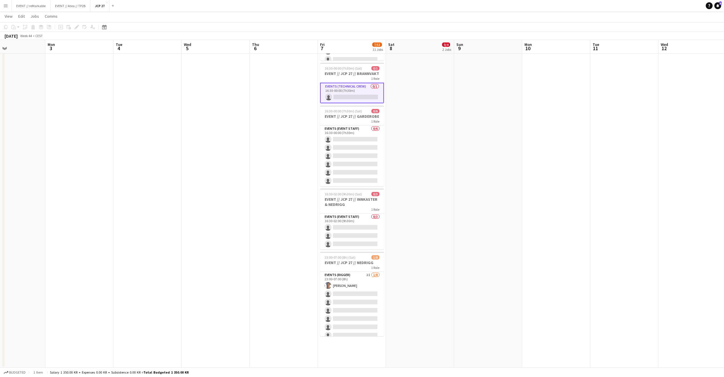
click at [357, 100] on app-card-role "Events (Technical Crew) 0/1 16:30-00:00 (7h30m) single-neutral-actions" at bounding box center [352, 93] width 64 height 21
click at [357, 100] on app-card-role "Events (Technical Crew) 0/1 16:30-00:00 (7h30m) single-neutral-actions" at bounding box center [352, 92] width 64 height 19
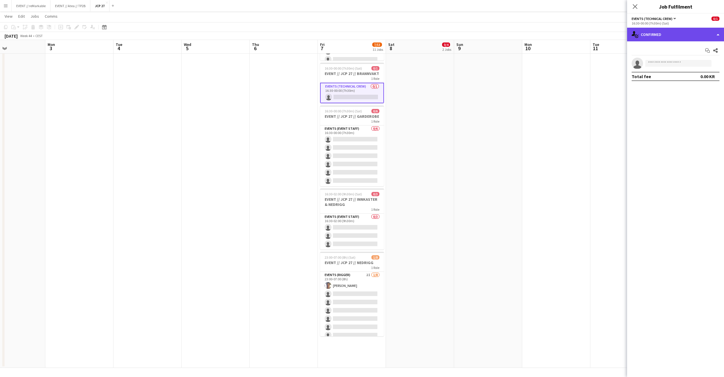
click at [670, 39] on div "single-neutral-actions-check-2 Confirmed" at bounding box center [675, 35] width 97 height 14
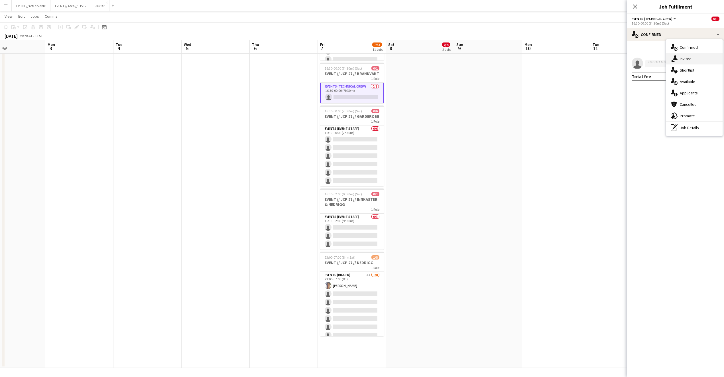
click at [678, 61] on div "single-neutral-actions-share-1 Invited" at bounding box center [694, 58] width 56 height 11
click at [662, 57] on div "Click on text input to invite a crew" at bounding box center [675, 70] width 97 height 31
click at [662, 63] on input "text" at bounding box center [675, 64] width 88 height 14
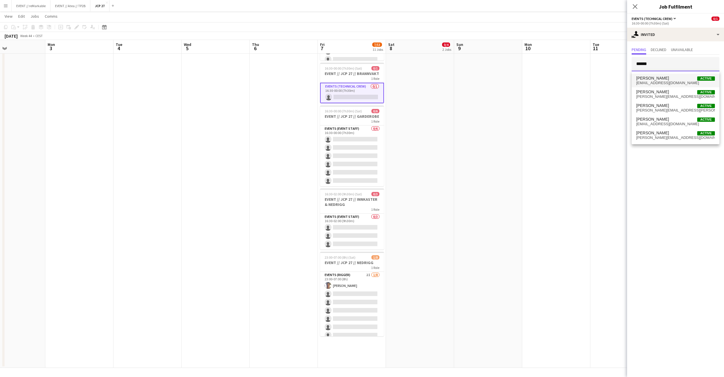
type input "*****"
click at [659, 82] on span "[EMAIL_ADDRESS][DOMAIN_NAME]" at bounding box center [675, 83] width 79 height 5
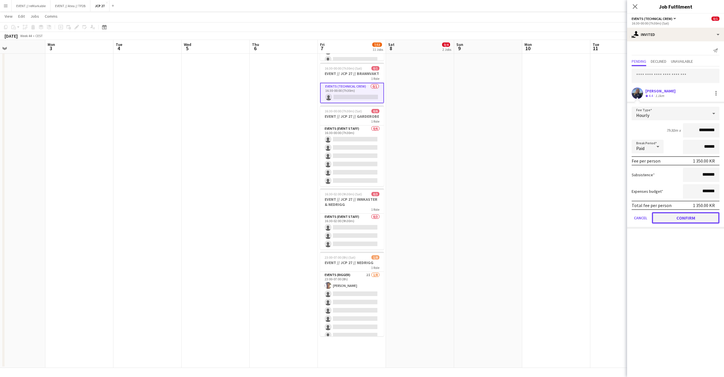
click at [661, 214] on button "Confirm" at bounding box center [685, 217] width 68 height 11
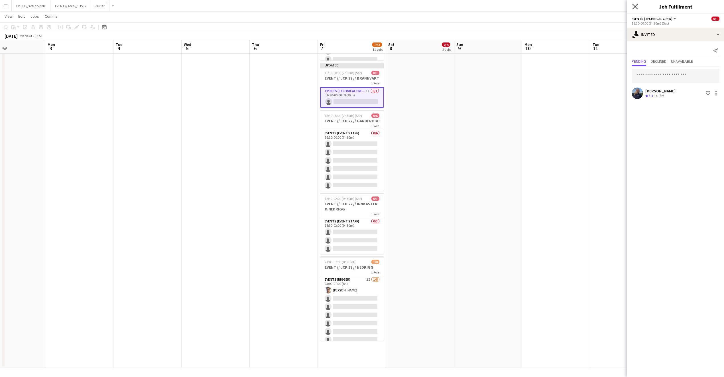
click at [635, 7] on icon at bounding box center [634, 6] width 5 height 5
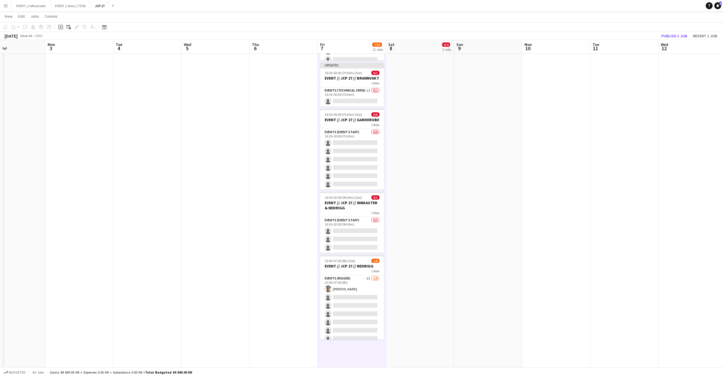
click at [684, 30] on app-toolbar "Copy Paste Paste Command V Paste with crew Command Shift V Paste linked Job [GE…" at bounding box center [362, 27] width 724 height 10
click at [684, 33] on button "Publish 1 job" at bounding box center [674, 35] width 30 height 7
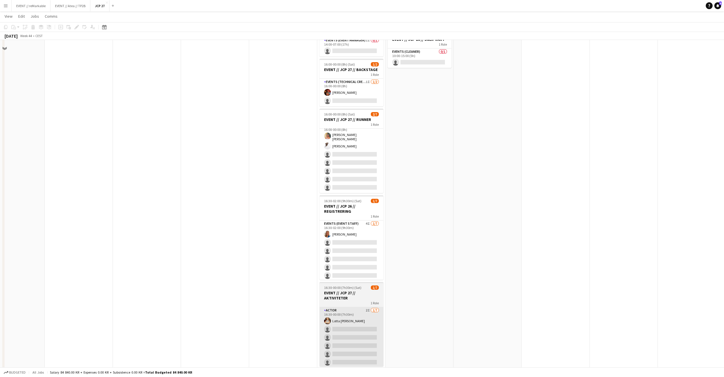
scroll to position [72, 0]
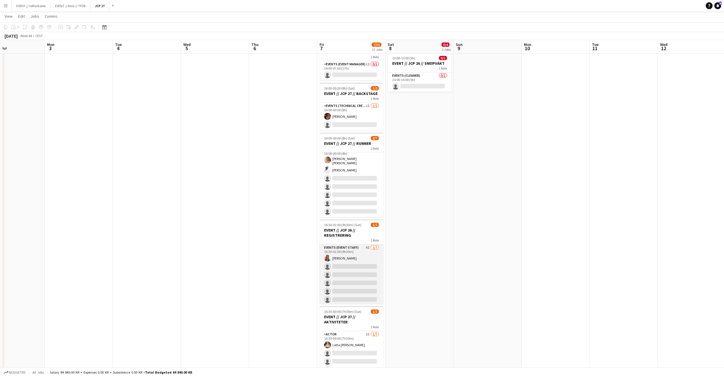
click at [354, 271] on app-card-role "Events (Event Staff) 4I [DATE] 16:30-02:00 (9h30m) [PERSON_NAME] single-neutral…" at bounding box center [351, 278] width 64 height 69
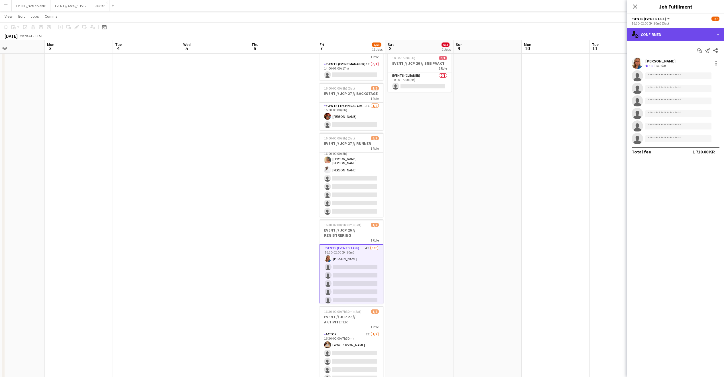
click at [679, 36] on div "single-neutral-actions-check-2 Confirmed" at bounding box center [675, 35] width 97 height 14
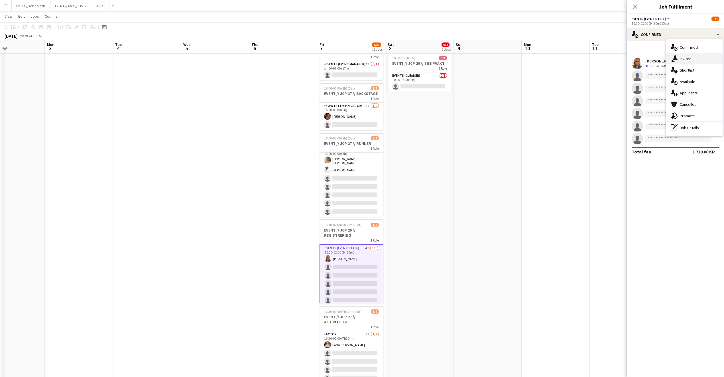
click at [685, 58] on div "single-neutral-actions-share-1 Invited" at bounding box center [694, 58] width 56 height 11
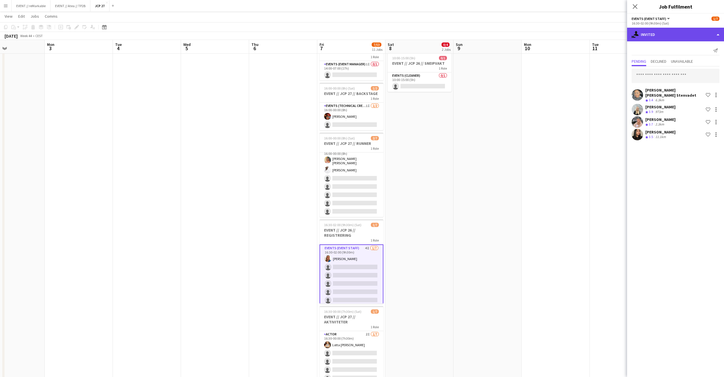
click at [660, 34] on div "single-neutral-actions-share-1 Invited" at bounding box center [675, 35] width 97 height 14
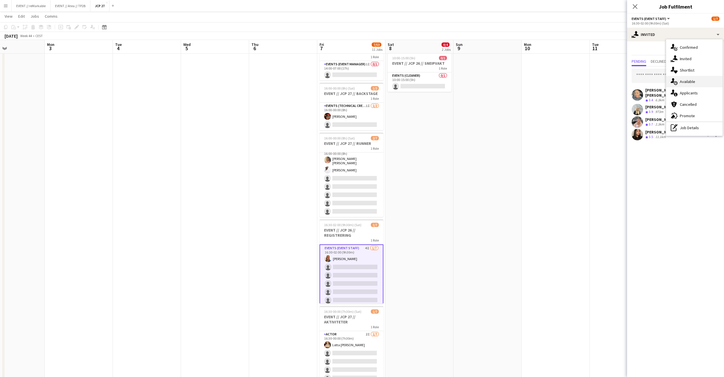
click at [688, 83] on div "single-neutral-actions-upload Available" at bounding box center [694, 81] width 56 height 11
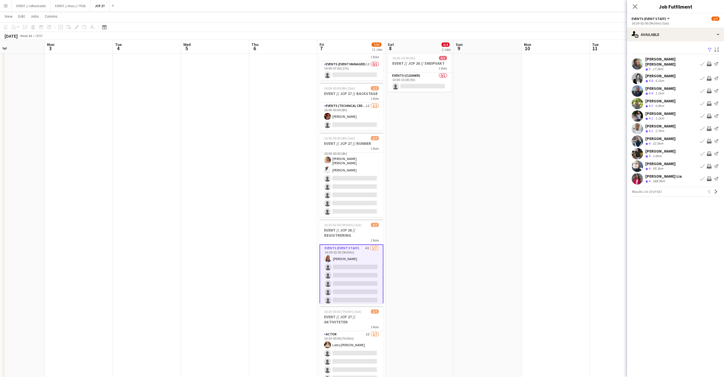
click at [663, 123] on div "[PERSON_NAME]" at bounding box center [660, 125] width 30 height 5
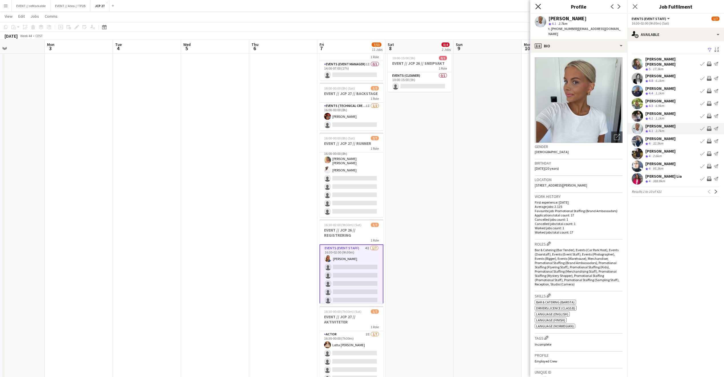
click at [537, 7] on icon at bounding box center [537, 6] width 5 height 5
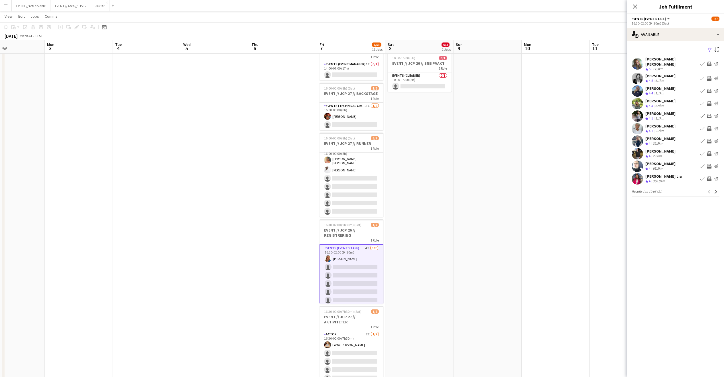
click at [719, 187] on app-available-tab "Filter Sort asc [PERSON_NAME] [PERSON_NAME] Crew rating 5 17.3km Book crew Invi…" at bounding box center [675, 121] width 97 height 150
click at [716, 189] on app-icon "Next" at bounding box center [716, 191] width 4 height 4
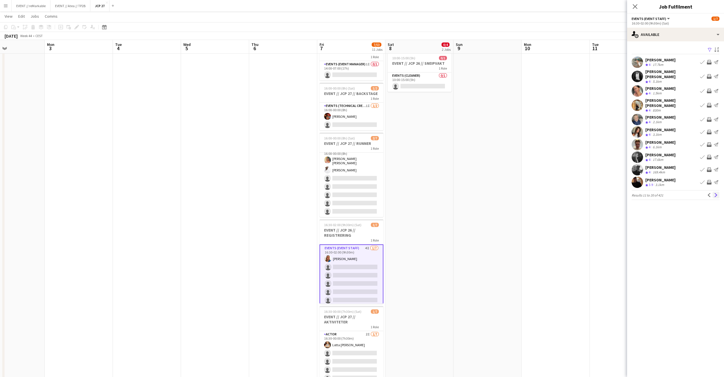
click at [714, 191] on button "Next" at bounding box center [715, 194] width 7 height 7
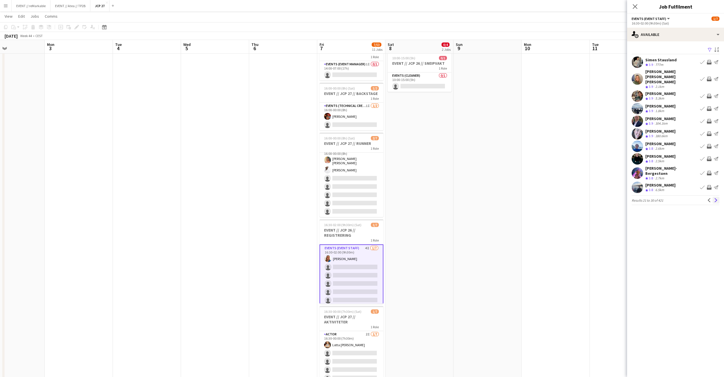
click at [716, 198] on app-icon "Next" at bounding box center [716, 200] width 4 height 4
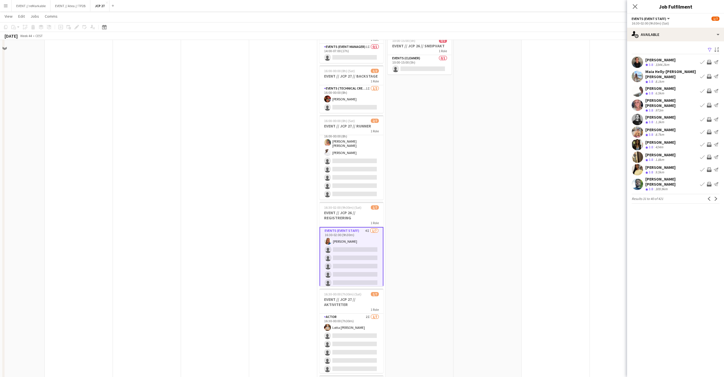
scroll to position [95, 0]
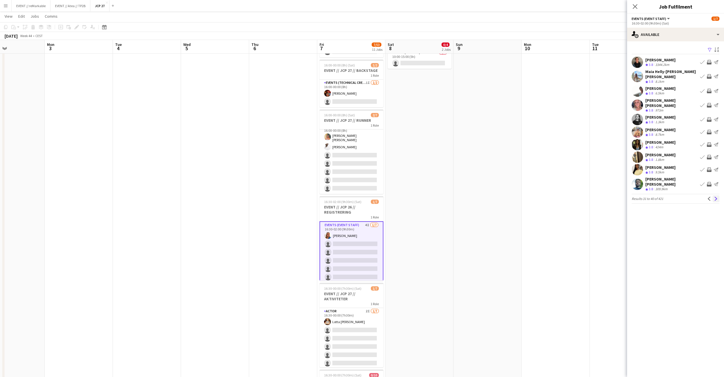
click at [715, 197] on app-icon "Next" at bounding box center [716, 199] width 4 height 4
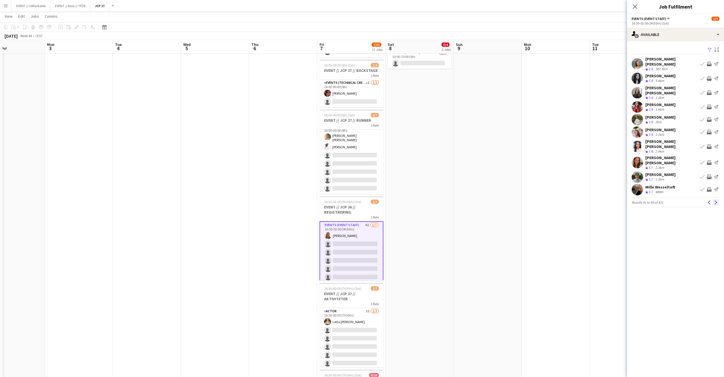
click at [715, 200] on app-icon "Next" at bounding box center [716, 202] width 4 height 4
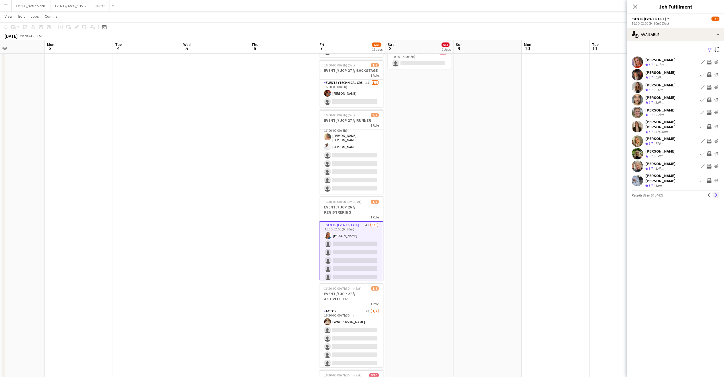
click at [715, 193] on app-icon "Next" at bounding box center [716, 195] width 4 height 4
click at [715, 189] on app-icon "Next" at bounding box center [716, 191] width 4 height 4
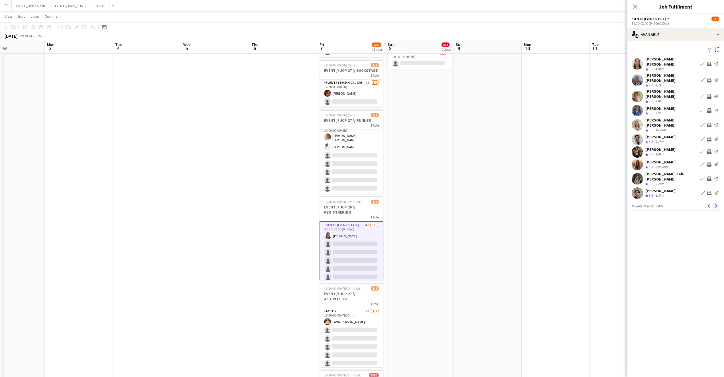
click at [716, 204] on app-icon "Next" at bounding box center [716, 206] width 4 height 4
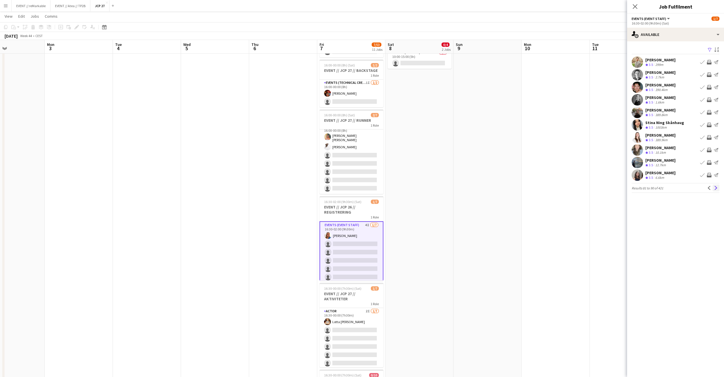
click at [716, 189] on app-icon "Next" at bounding box center [716, 188] width 4 height 4
click at [716, 198] on app-icon "Next" at bounding box center [716, 200] width 4 height 4
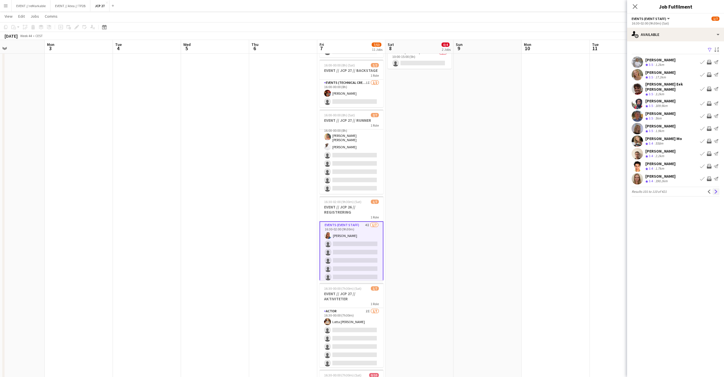
click at [716, 190] on button "Next" at bounding box center [715, 191] width 7 height 7
click at [713, 191] on button "Next" at bounding box center [715, 194] width 7 height 7
click at [633, 6] on icon "Close pop-in" at bounding box center [634, 6] width 5 height 5
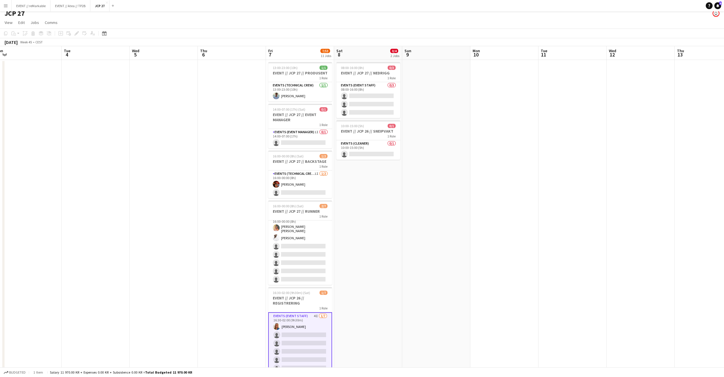
scroll to position [0, 0]
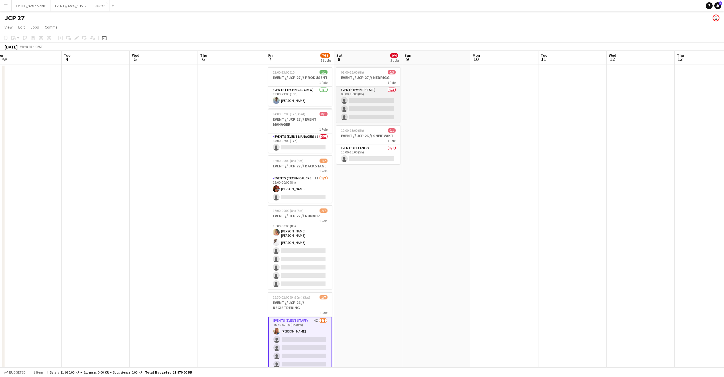
click at [366, 112] on app-card-role "Events (Event Staff) 0/3 08:00-16:00 (8h) single-neutral-actions single-neutral…" at bounding box center [368, 105] width 64 height 36
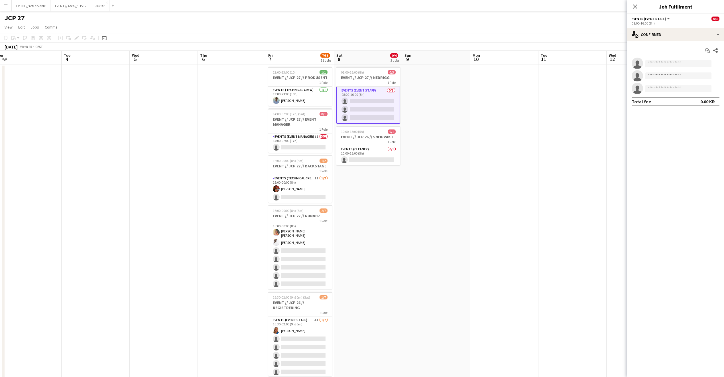
click at [667, 26] on app-options-switcher "Events (Event Staff) All roles Events (Event Staff) 0/3 08:00-16:00 (8h)" at bounding box center [675, 21] width 97 height 14
click at [668, 34] on div "single-neutral-actions-check-2 Confirmed" at bounding box center [675, 35] width 97 height 14
click at [685, 61] on div "single-neutral-actions-share-1 Invited" at bounding box center [694, 58] width 56 height 11
click at [658, 62] on input "text" at bounding box center [675, 64] width 88 height 14
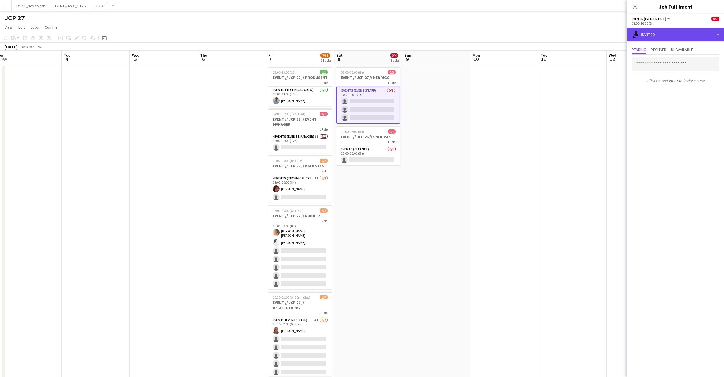
click at [673, 37] on div "single-neutral-actions-share-1 Invited" at bounding box center [675, 35] width 97 height 14
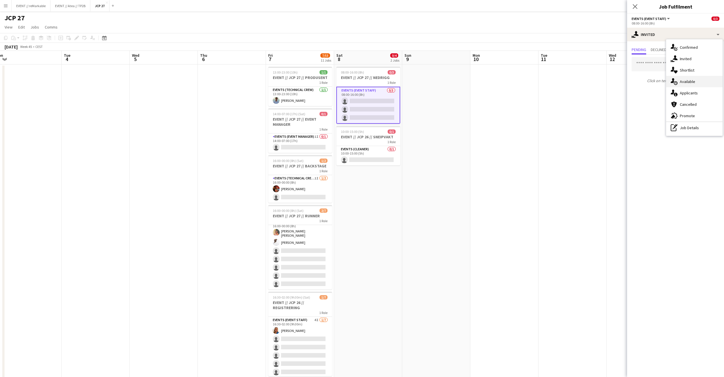
click at [696, 84] on div "single-neutral-actions-upload Available" at bounding box center [694, 81] width 56 height 11
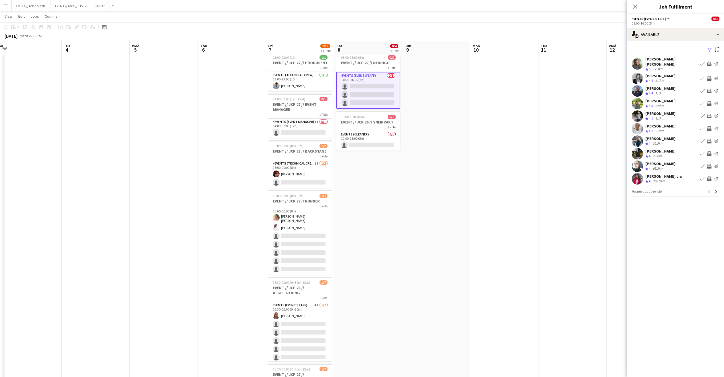
scroll to position [15, 0]
click at [717, 189] on app-icon "Next" at bounding box center [716, 191] width 4 height 4
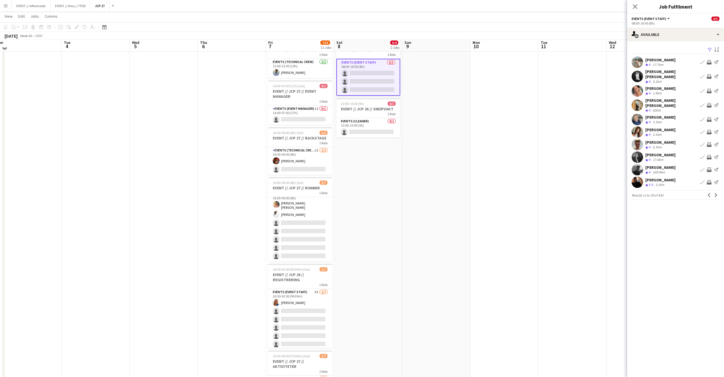
scroll to position [28, 0]
click at [717, 193] on app-icon "Next" at bounding box center [716, 195] width 4 height 4
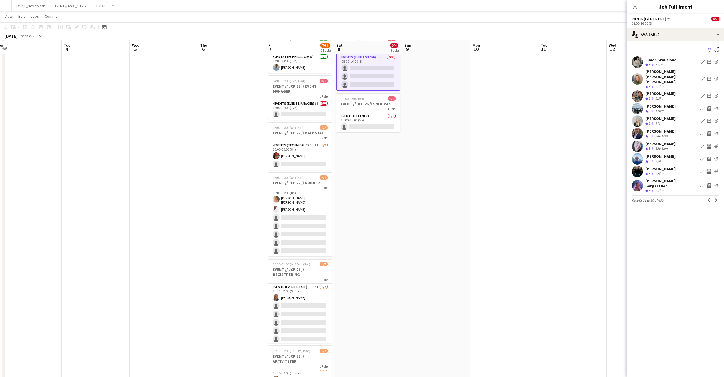
scroll to position [33, 0]
click at [718, 197] on button "Next" at bounding box center [715, 200] width 7 height 7
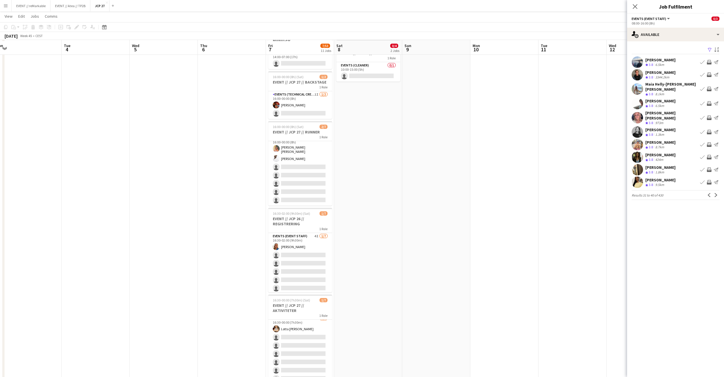
scroll to position [84, 0]
click at [715, 193] on app-icon "Next" at bounding box center [716, 195] width 4 height 4
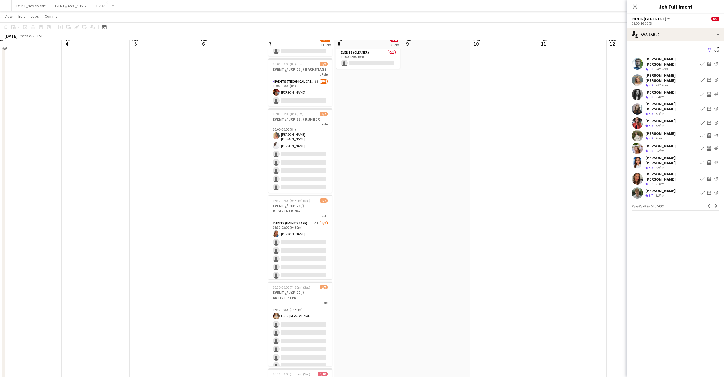
scroll to position [96, 0]
click at [718, 202] on button "Next" at bounding box center [715, 205] width 7 height 7
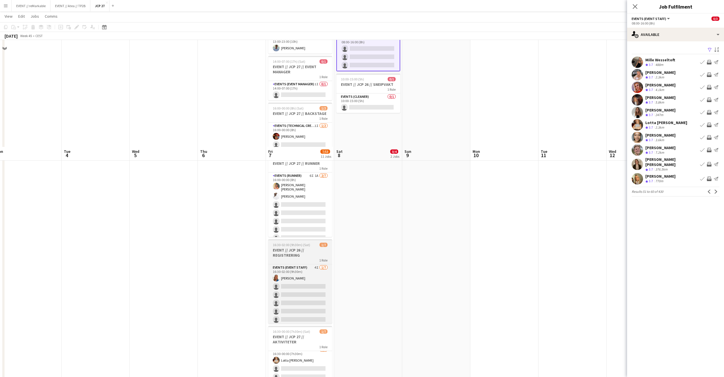
scroll to position [0, 0]
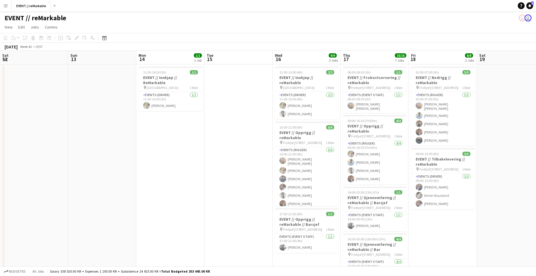
scroll to position [0, 233]
